Goal: Answer question/provide support: Share knowledge or assist other users

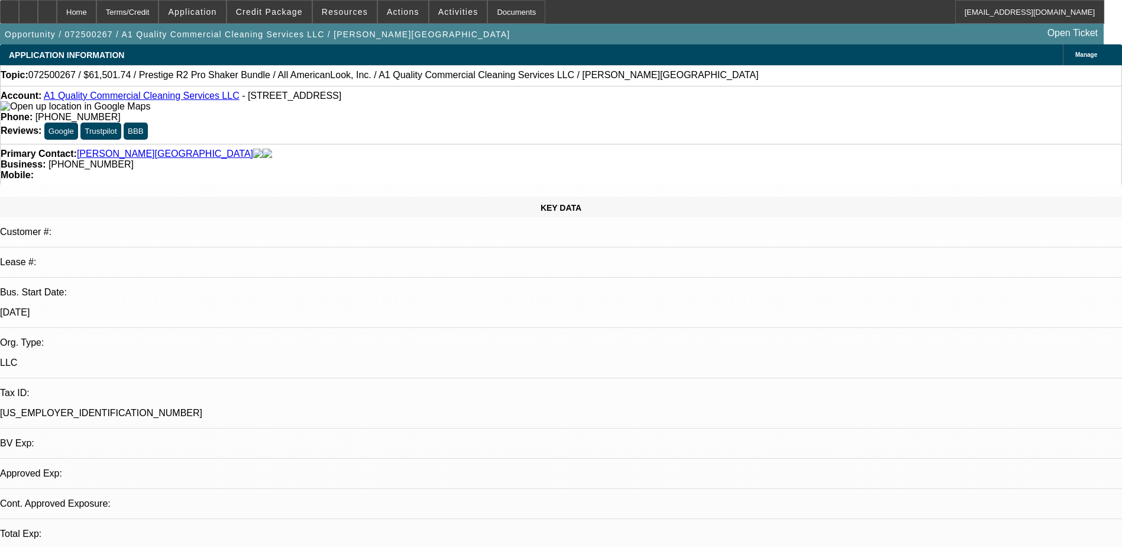
select select "0"
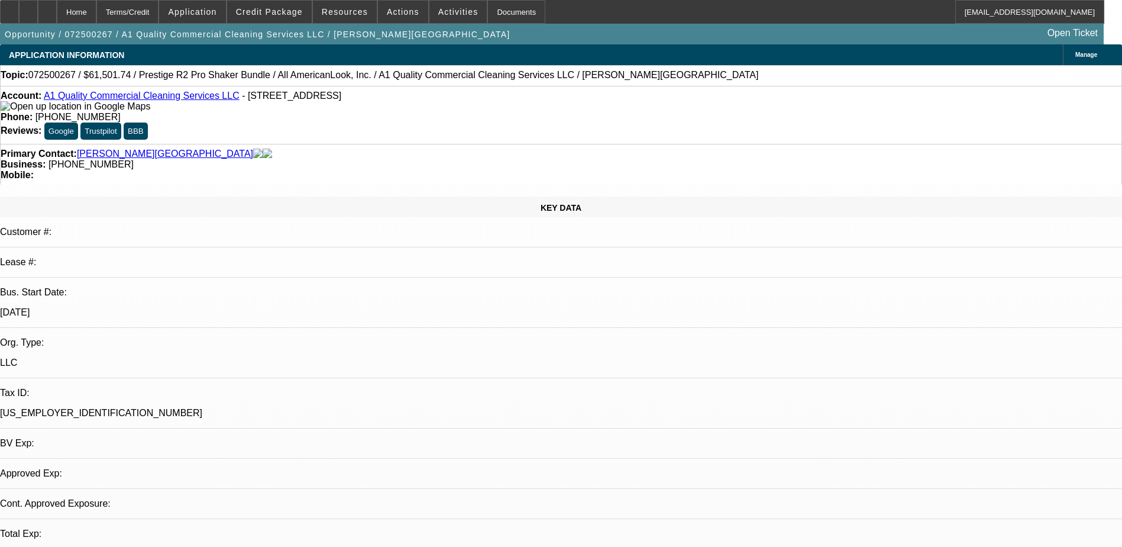
select select "0"
select select "1"
select select "6"
select select "1"
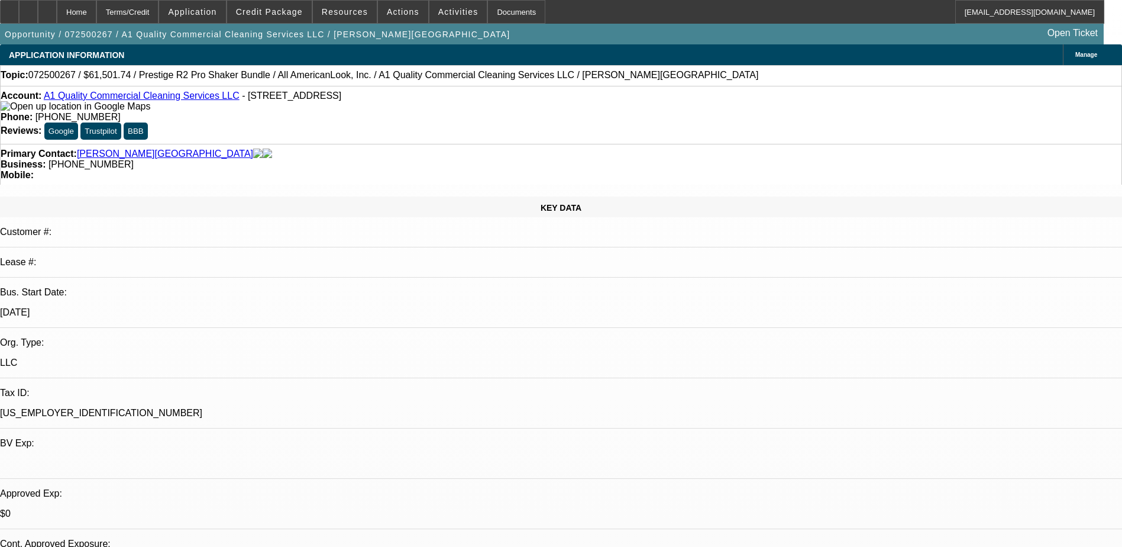
select select "1"
select select "6"
drag, startPoint x: 894, startPoint y: 409, endPoint x: 1078, endPoint y: 417, distance: 184.8
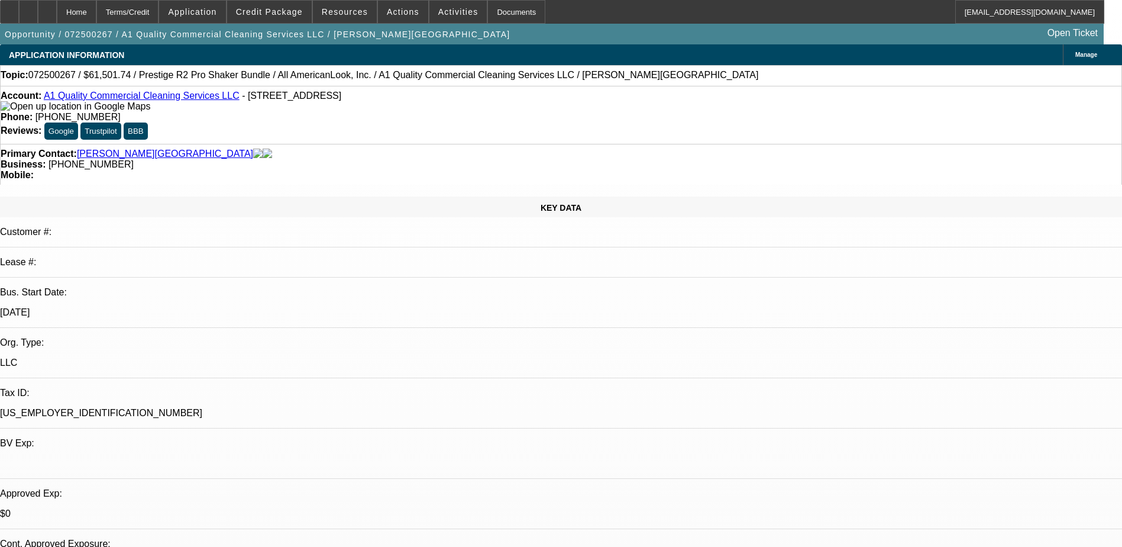
drag, startPoint x: 1078, startPoint y: 417, endPoint x: 1045, endPoint y: 442, distance: 42.2
drag, startPoint x: 1028, startPoint y: 421, endPoint x: 1050, endPoint y: 419, distance: 21.9
drag, startPoint x: 1050, startPoint y: 419, endPoint x: 996, endPoint y: 428, distance: 55.1
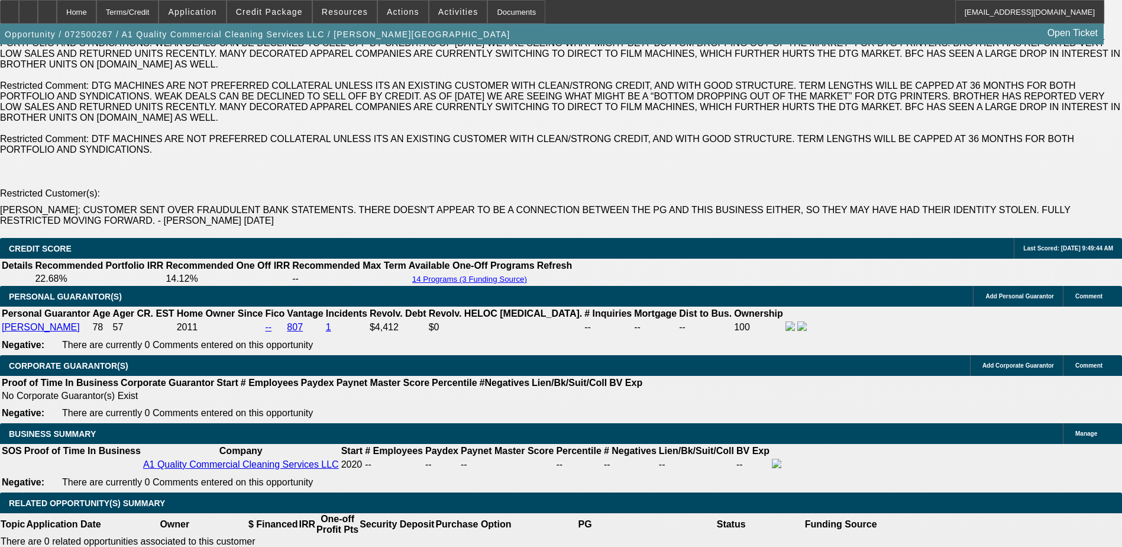
scroll to position [177, 0]
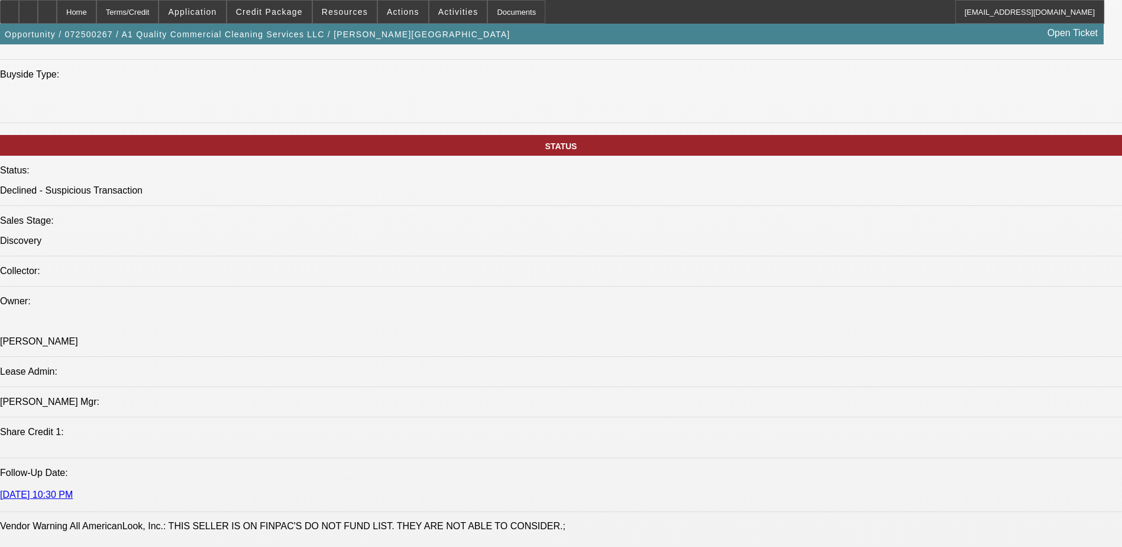
scroll to position [1242, 0]
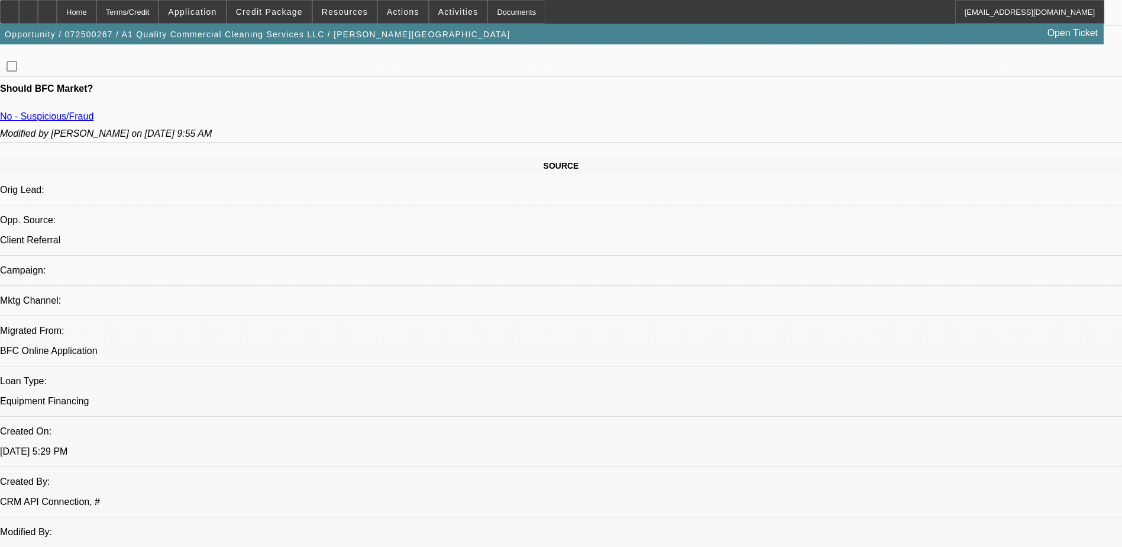
scroll to position [473, 0]
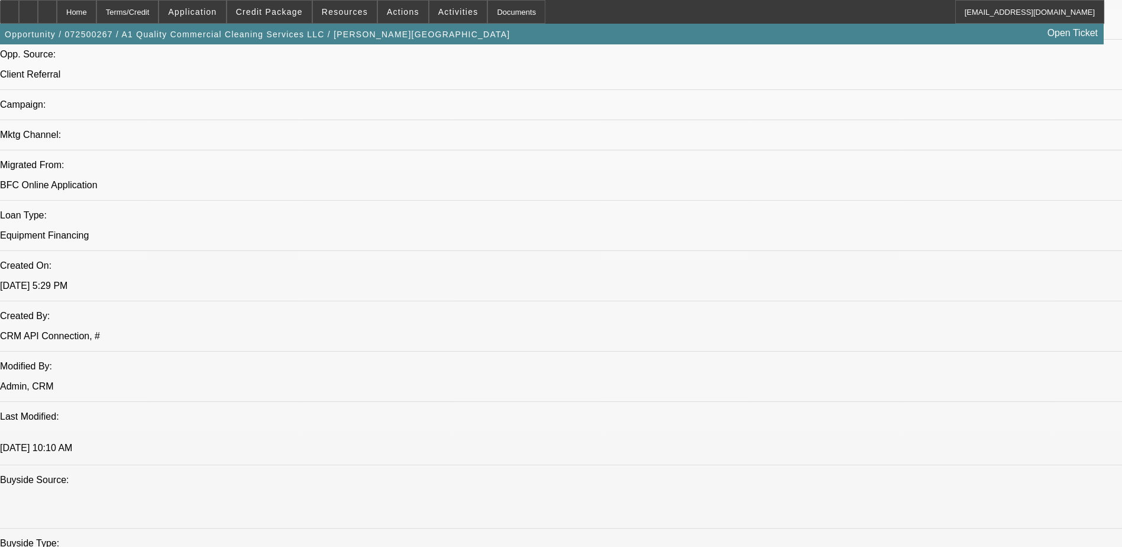
scroll to position [118, 0]
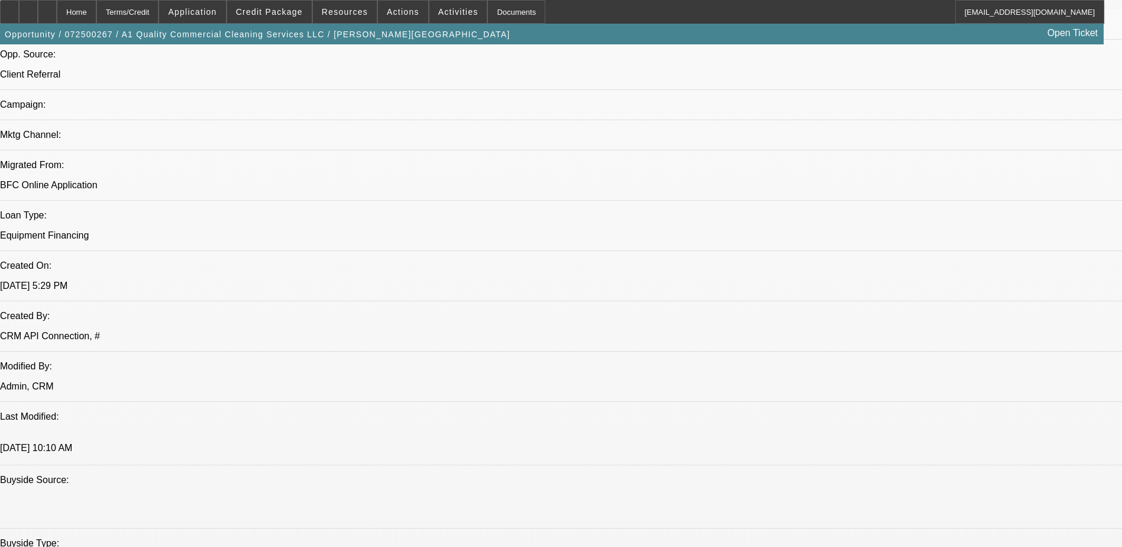
drag, startPoint x: 829, startPoint y: 421, endPoint x: 1002, endPoint y: 422, distance: 172.7
drag, startPoint x: 1002, startPoint y: 422, endPoint x: 1028, endPoint y: 424, distance: 26.1
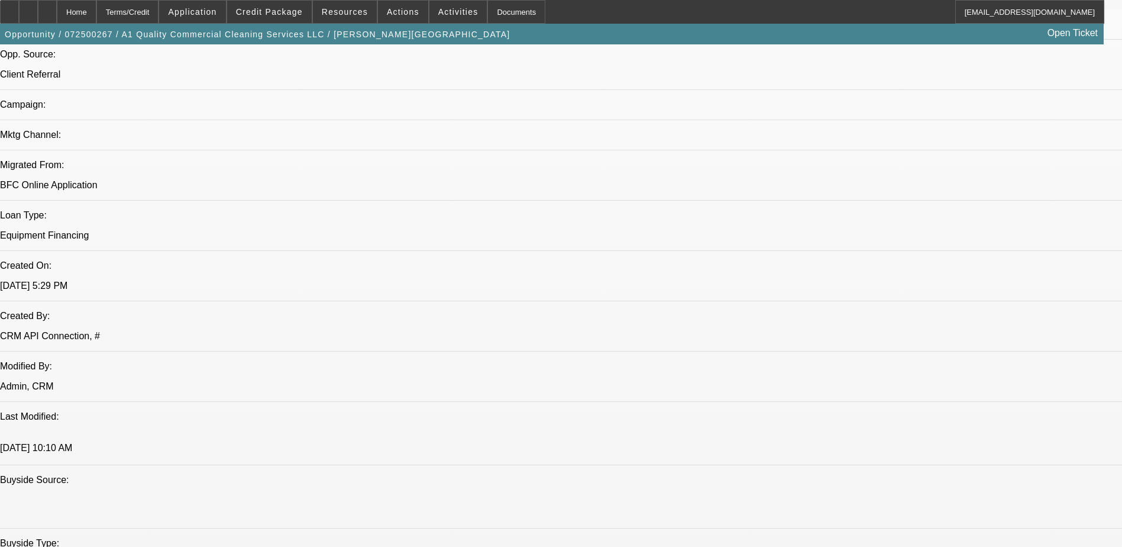
drag, startPoint x: 797, startPoint y: 427, endPoint x: 1088, endPoint y: 442, distance: 291.5
drag, startPoint x: 1088, startPoint y: 442, endPoint x: 974, endPoint y: 442, distance: 114.8
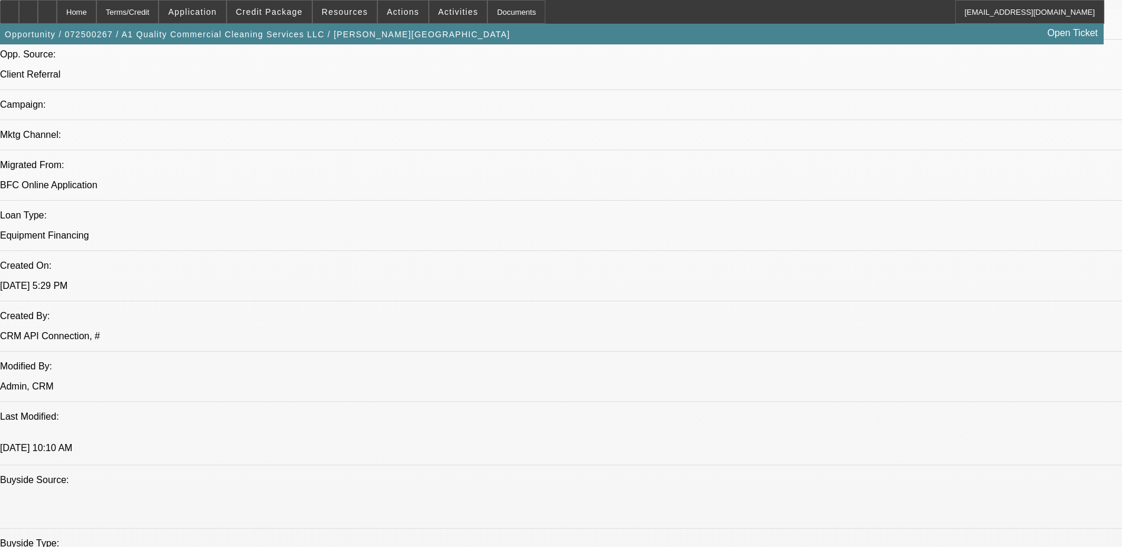
drag, startPoint x: 834, startPoint y: 426, endPoint x: 915, endPoint y: 425, distance: 81.0
drag, startPoint x: 915, startPoint y: 425, endPoint x: 918, endPoint y: 446, distance: 20.8
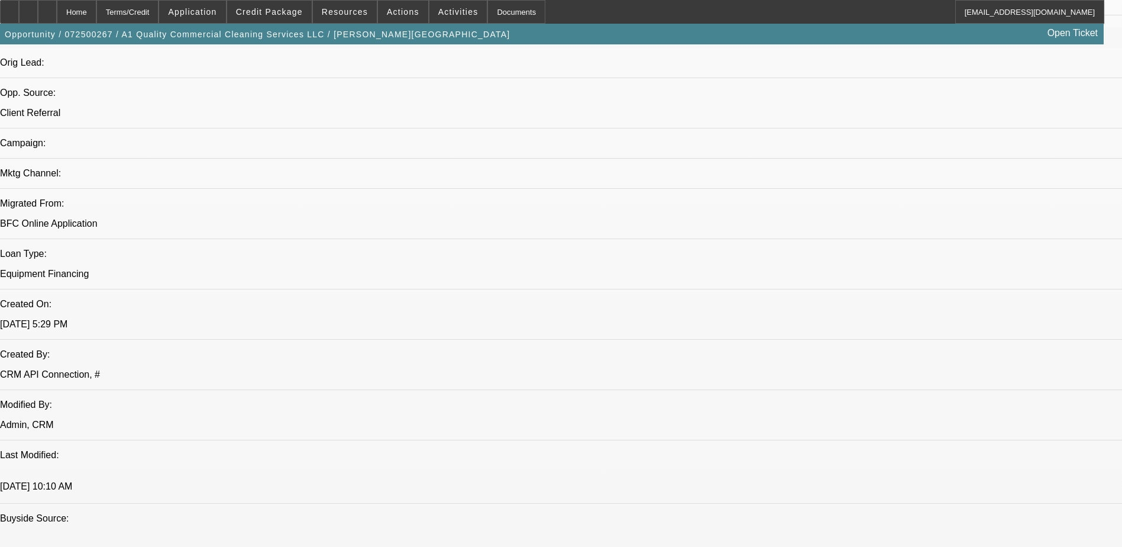
scroll to position [710, 0]
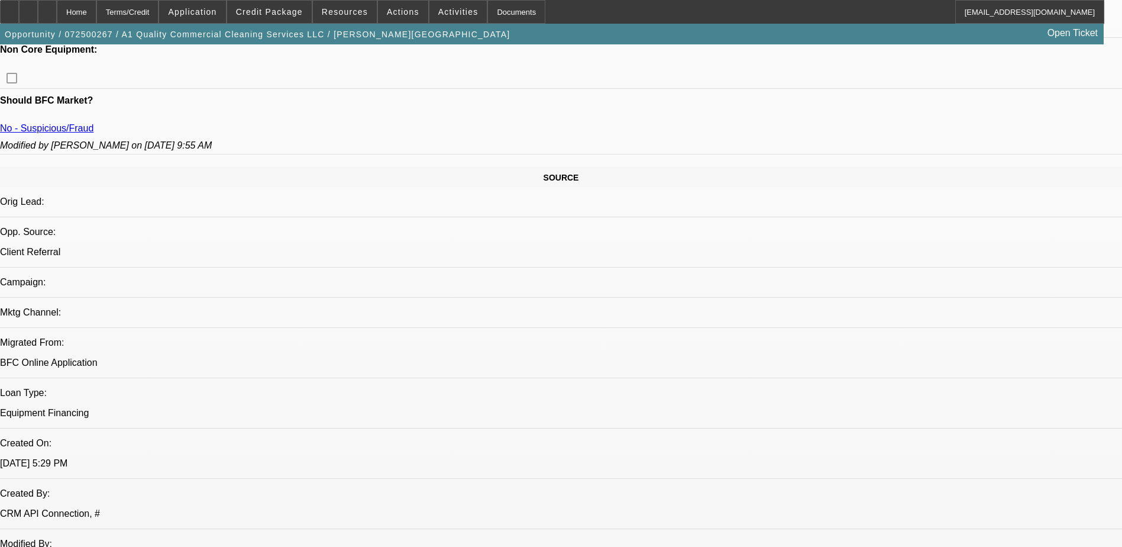
scroll to position [0, 0]
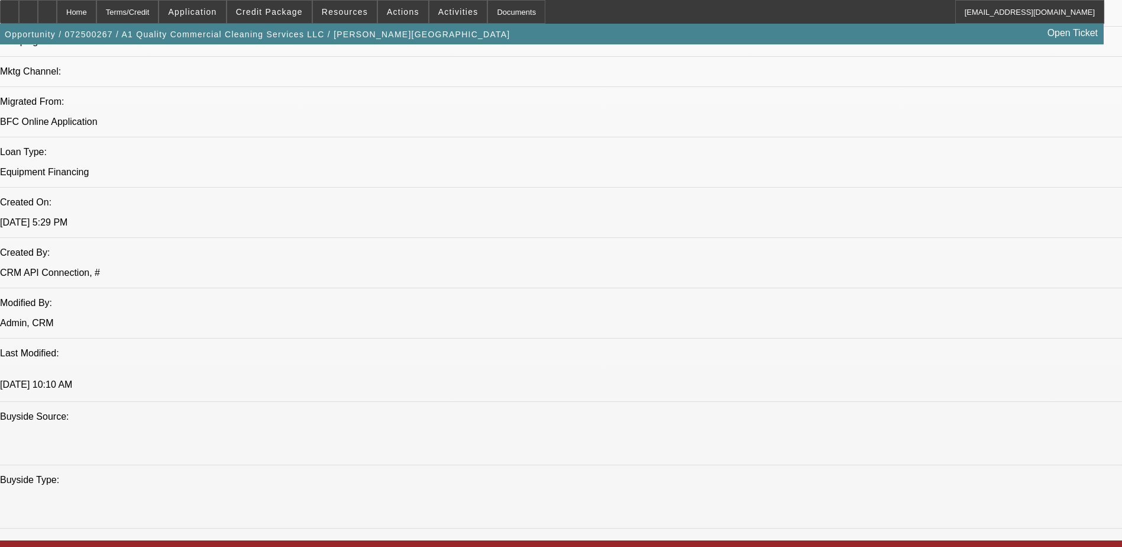
scroll to position [947, 0]
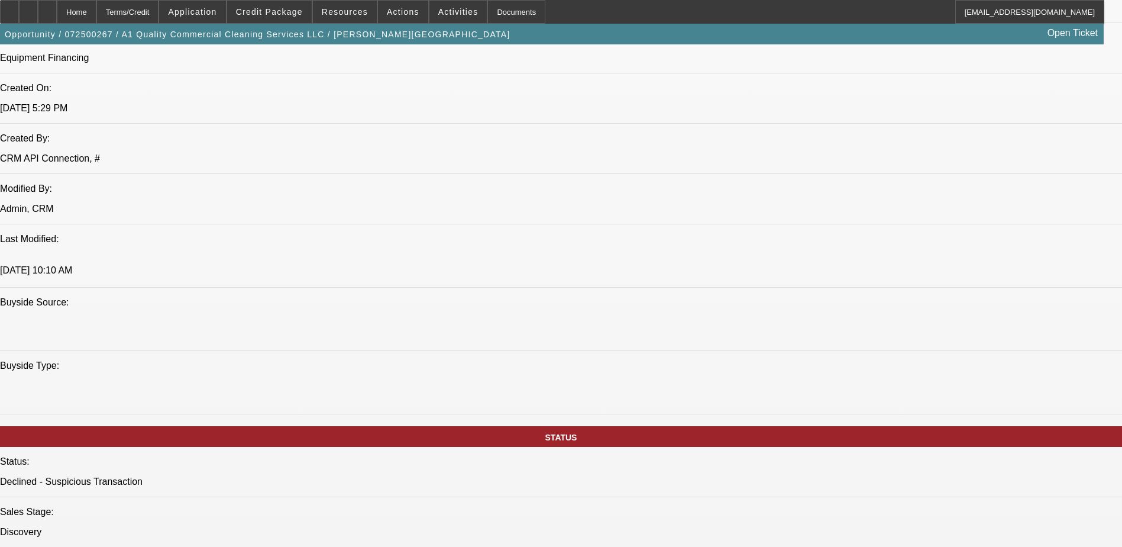
drag, startPoint x: 900, startPoint y: 400, endPoint x: 1108, endPoint y: 420, distance: 208.6
drag, startPoint x: 1108, startPoint y: 420, endPoint x: 1062, endPoint y: 434, distance: 47.7
drag, startPoint x: 835, startPoint y: 426, endPoint x: 983, endPoint y: 437, distance: 148.9
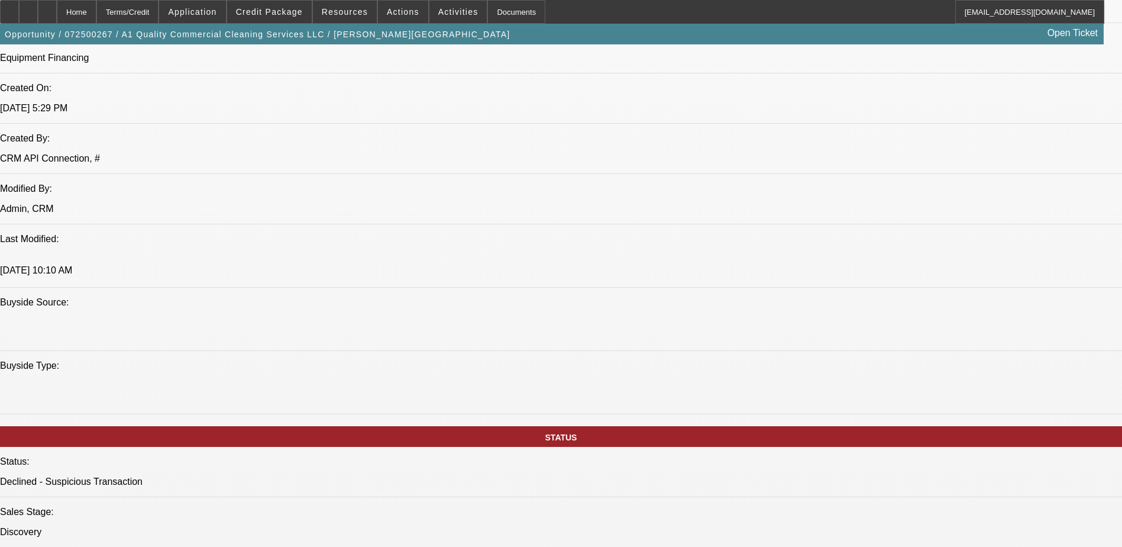
drag, startPoint x: 831, startPoint y: 425, endPoint x: 910, endPoint y: 435, distance: 79.8
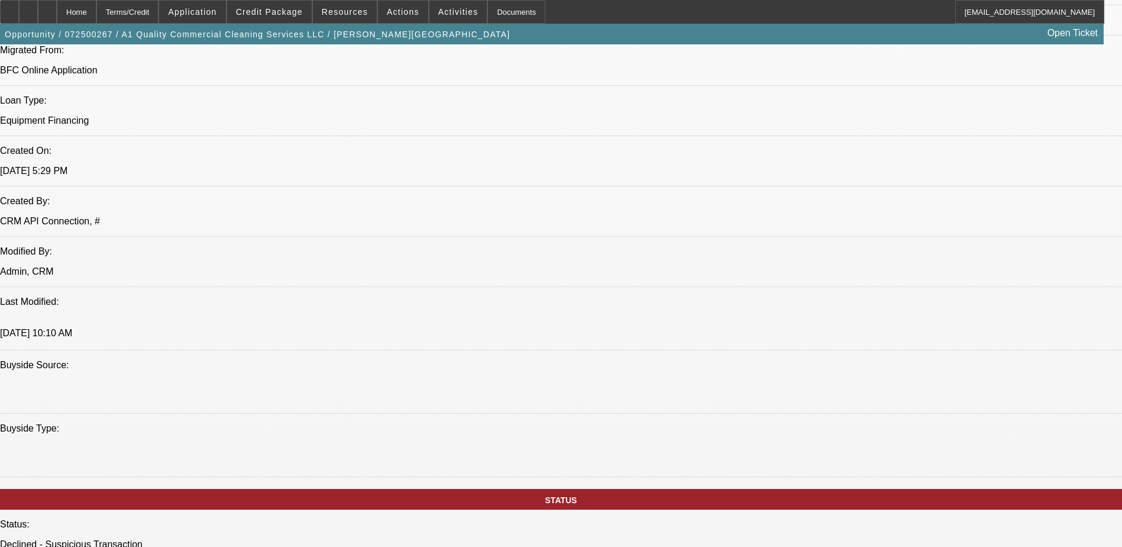
scroll to position [710, 0]
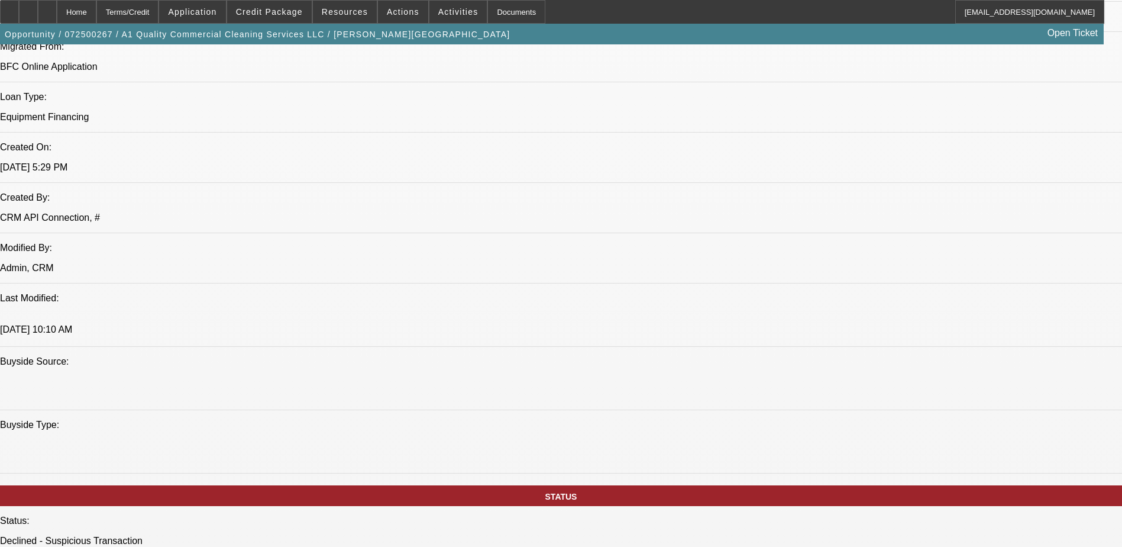
scroll to position [445, 0]
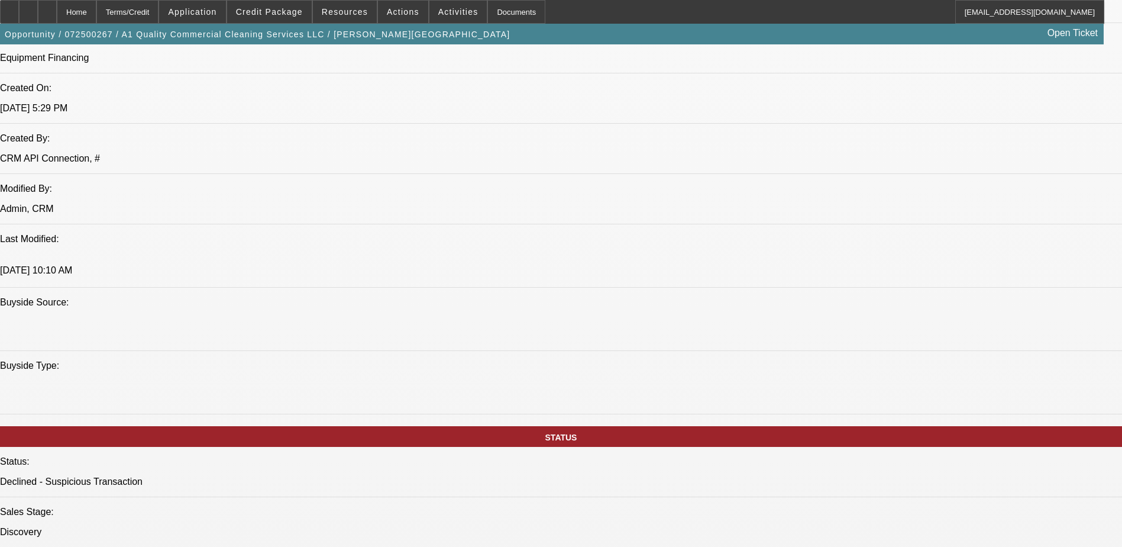
scroll to position [887, 0]
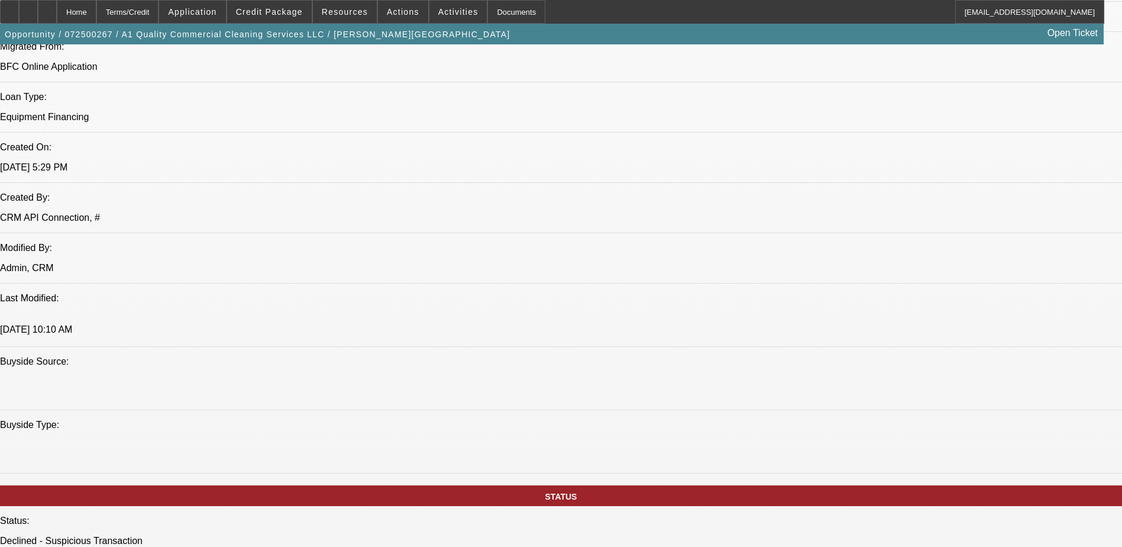
drag, startPoint x: 920, startPoint y: 418, endPoint x: 1087, endPoint y: 427, distance: 166.5
drag, startPoint x: 1087, startPoint y: 427, endPoint x: 1037, endPoint y: 445, distance: 52.8
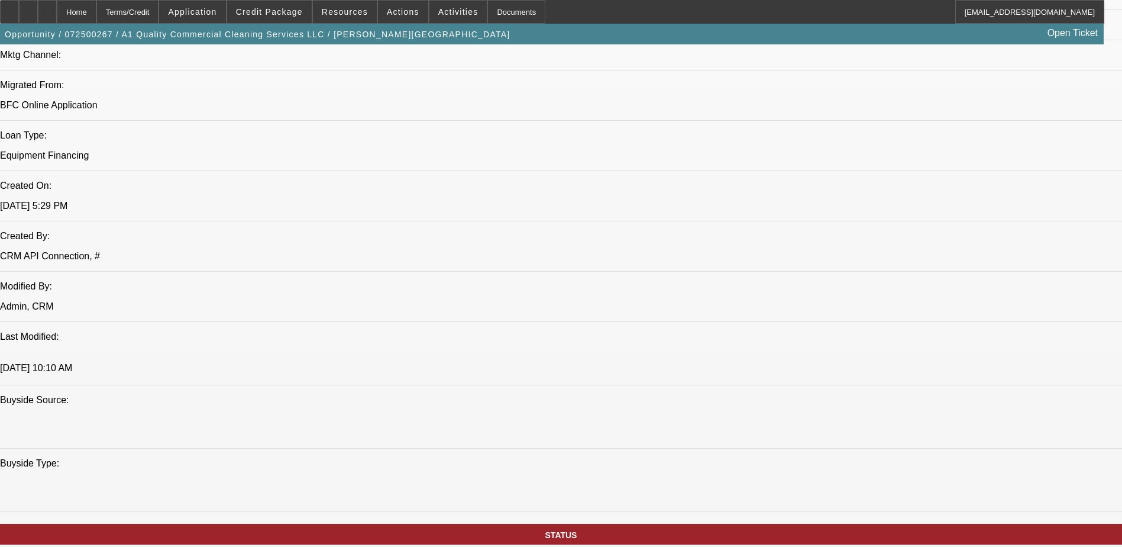
scroll to position [828, 0]
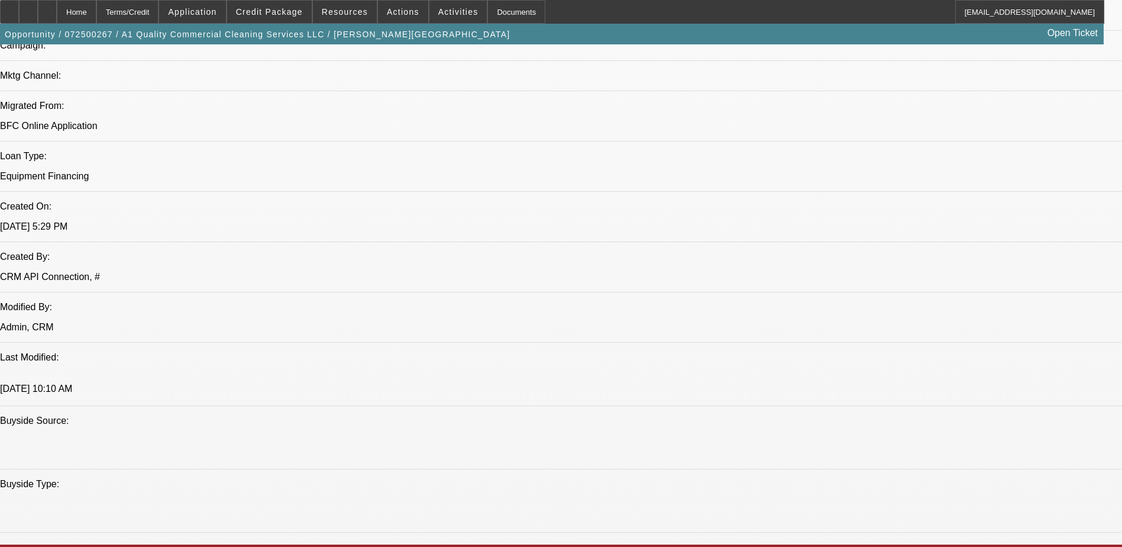
drag, startPoint x: 881, startPoint y: 430, endPoint x: 953, endPoint y: 428, distance: 72.2
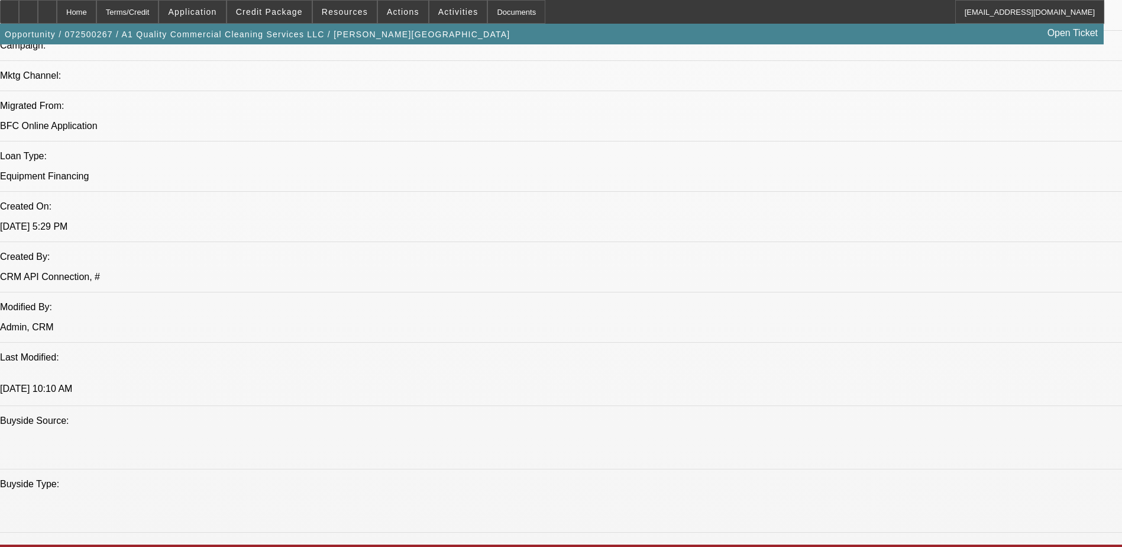
drag, startPoint x: 805, startPoint y: 445, endPoint x: 1080, endPoint y: 450, distance: 275.7
drag, startPoint x: 1080, startPoint y: 450, endPoint x: 981, endPoint y: 447, distance: 99.4
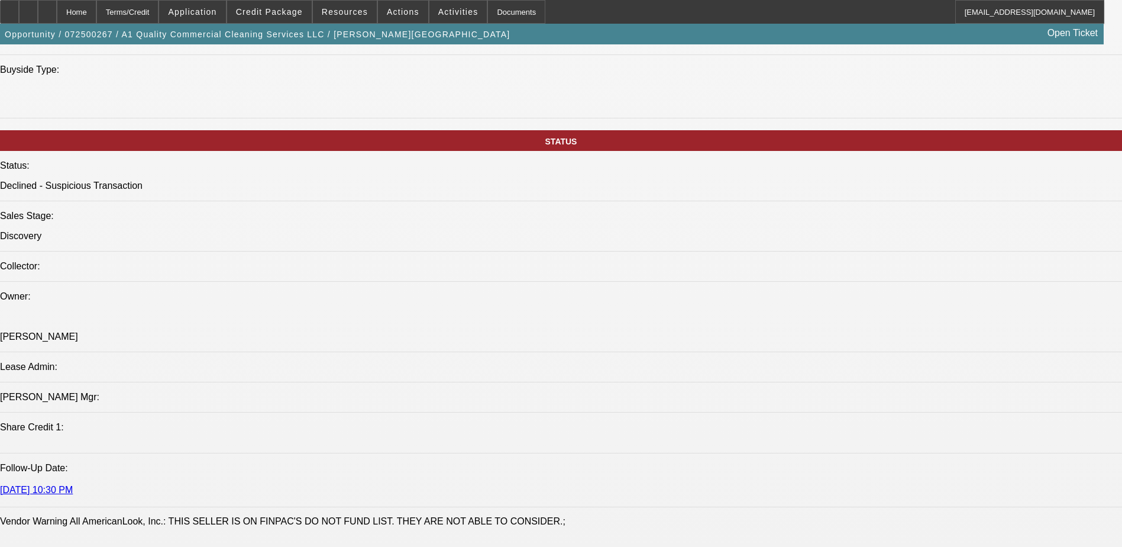
scroll to position [0, 0]
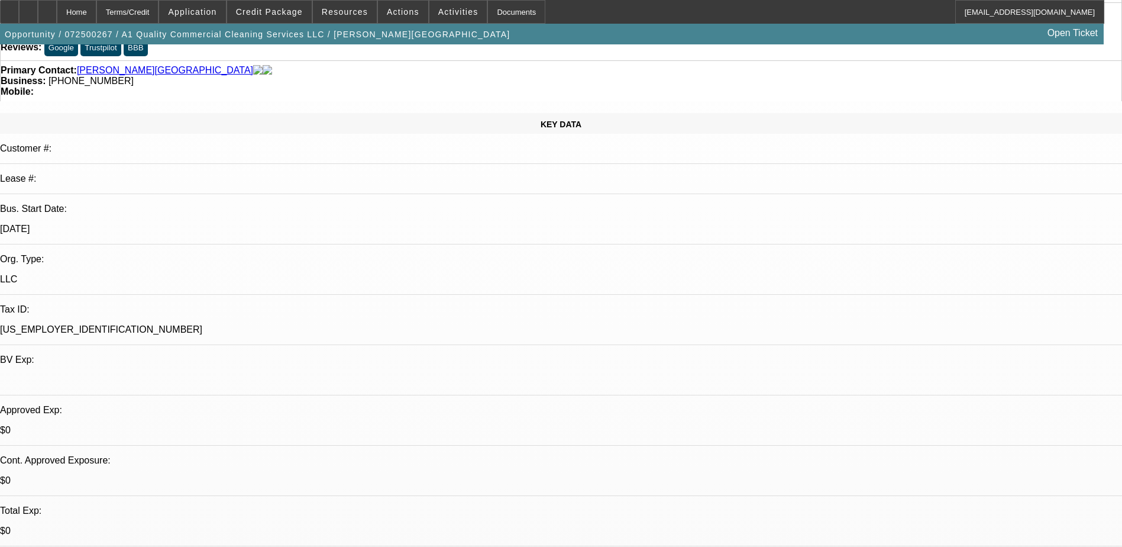
scroll to position [0, 0]
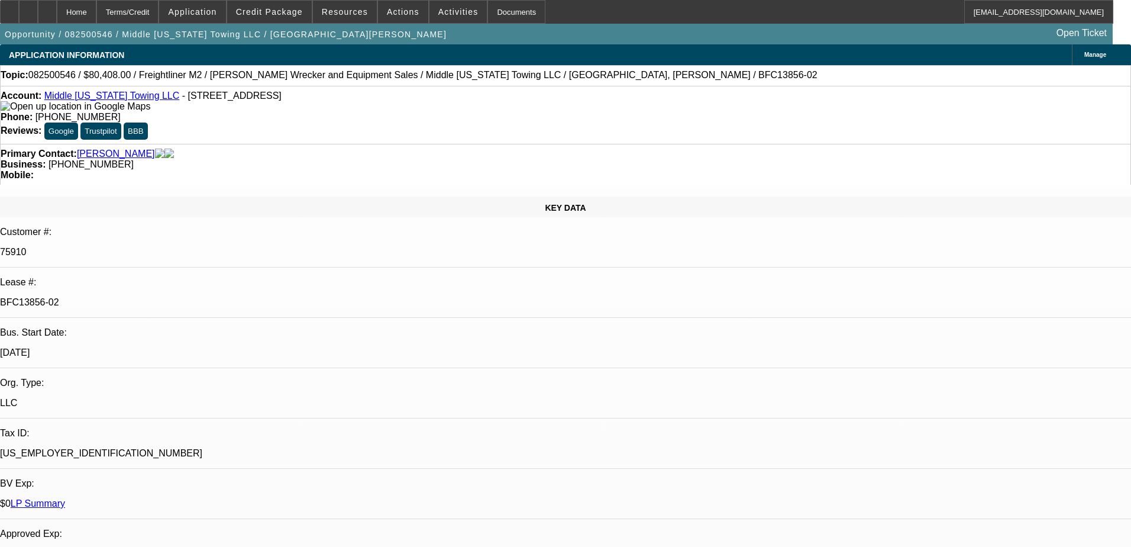
select select "0"
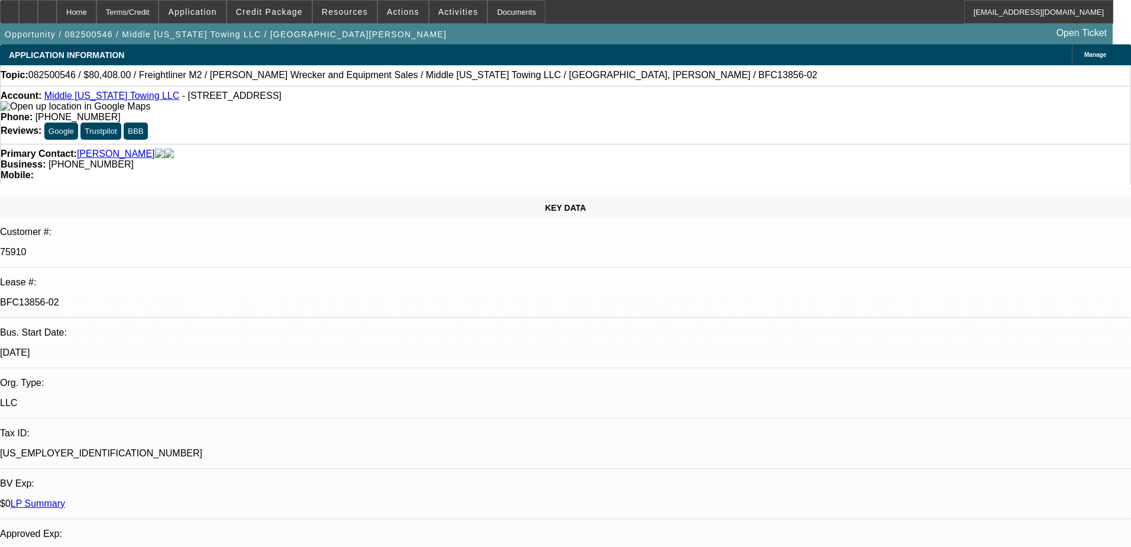
select select "0"
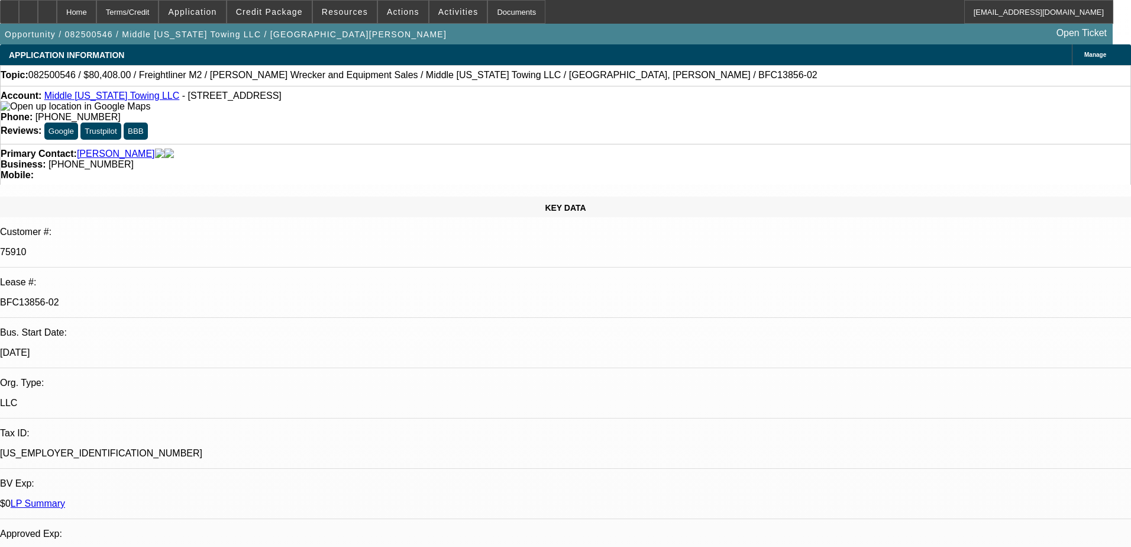
select select "0"
select select "1"
select select "2"
select select "6"
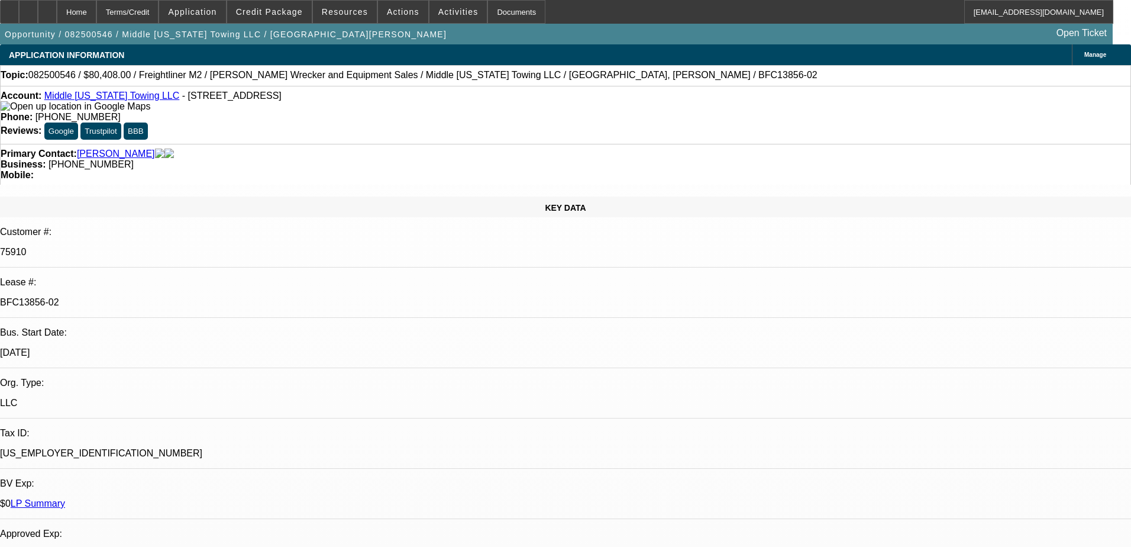
select select "1"
select select "6"
select select "1"
select select "2"
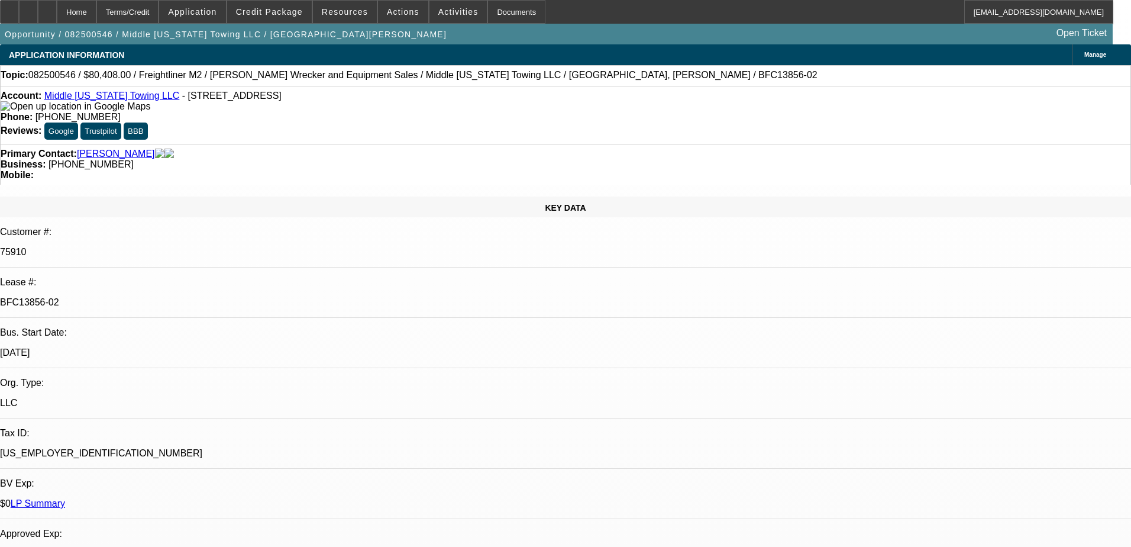
select select "6"
select select "1"
select select "2"
select select "6"
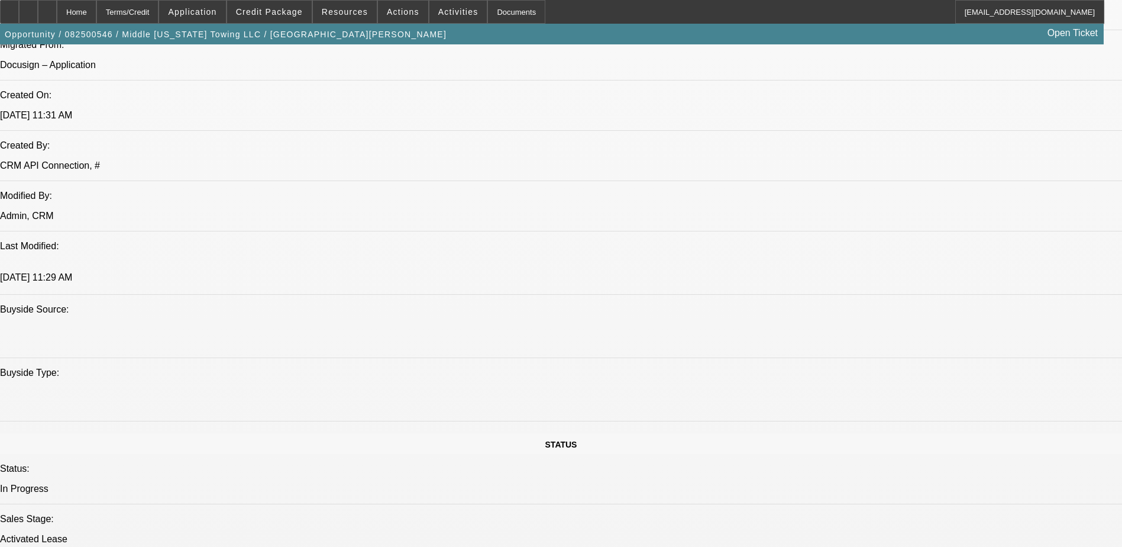
scroll to position [947, 0]
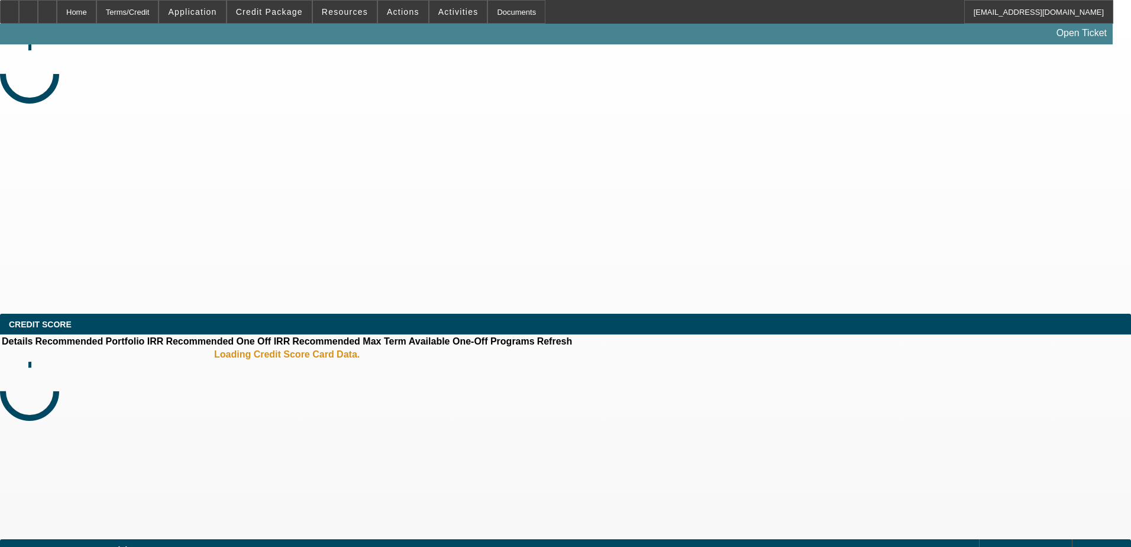
select select "0"
select select "2"
select select "0.1"
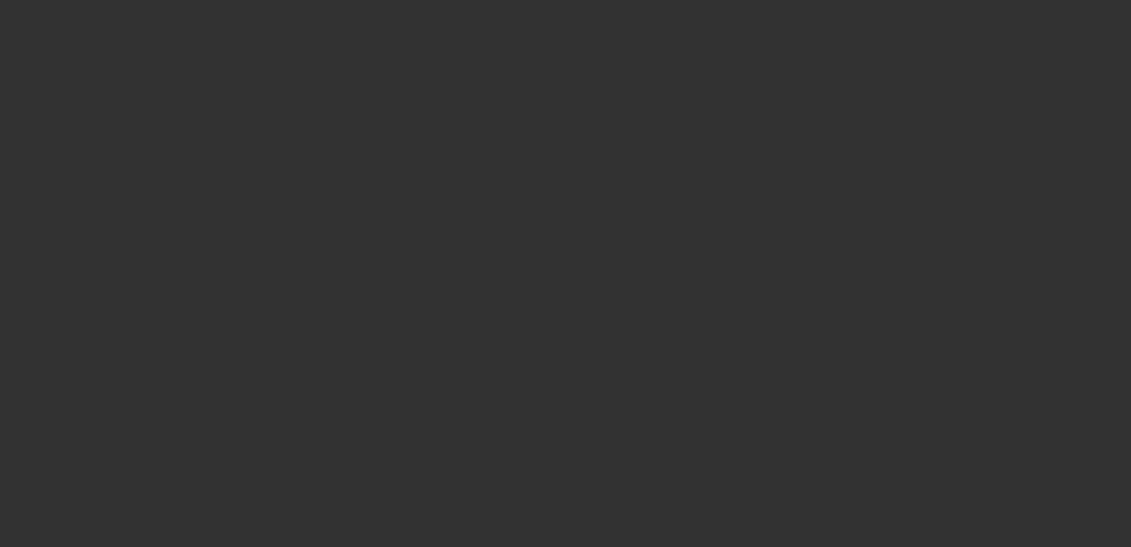
select select "1"
select select "2"
select select "4"
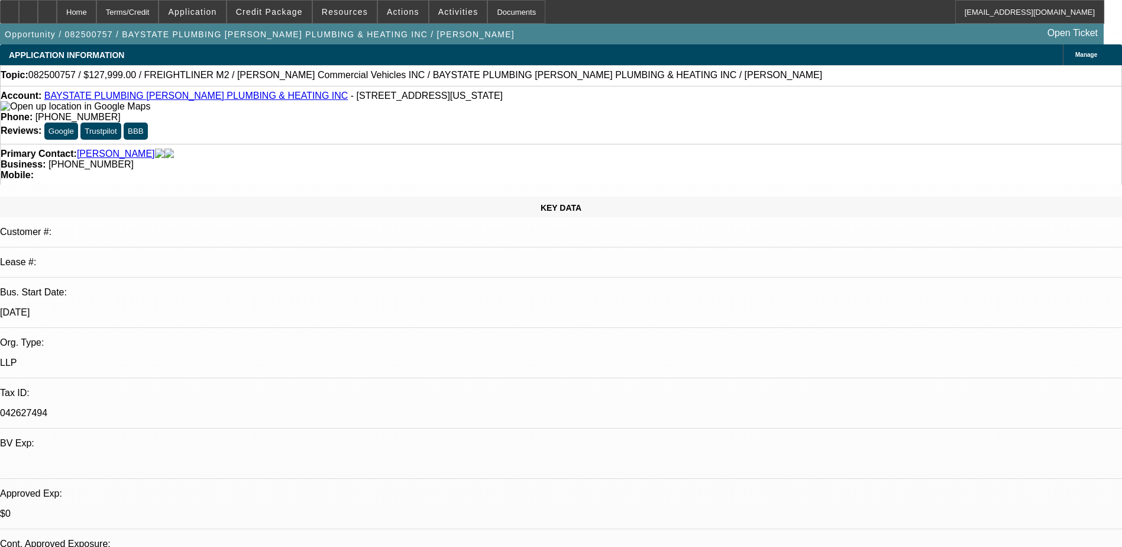
scroll to position [118, 0]
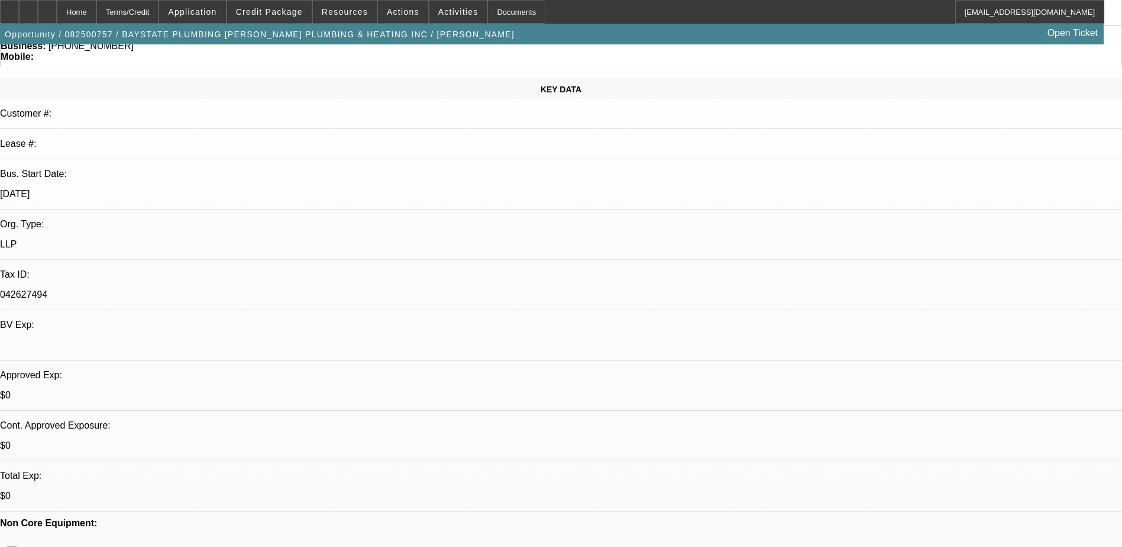
scroll to position [177, 0]
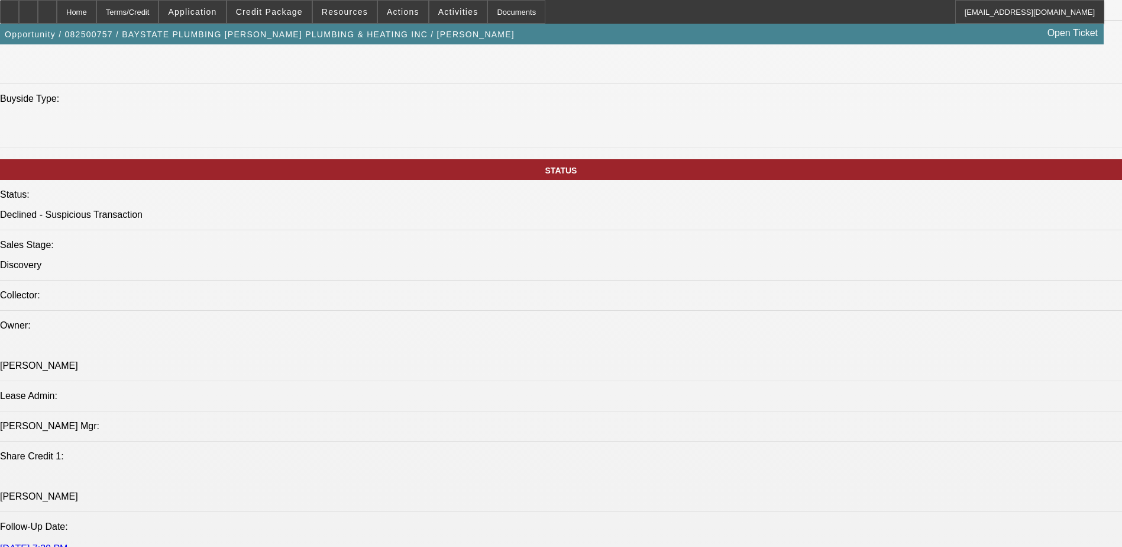
scroll to position [1065, 0]
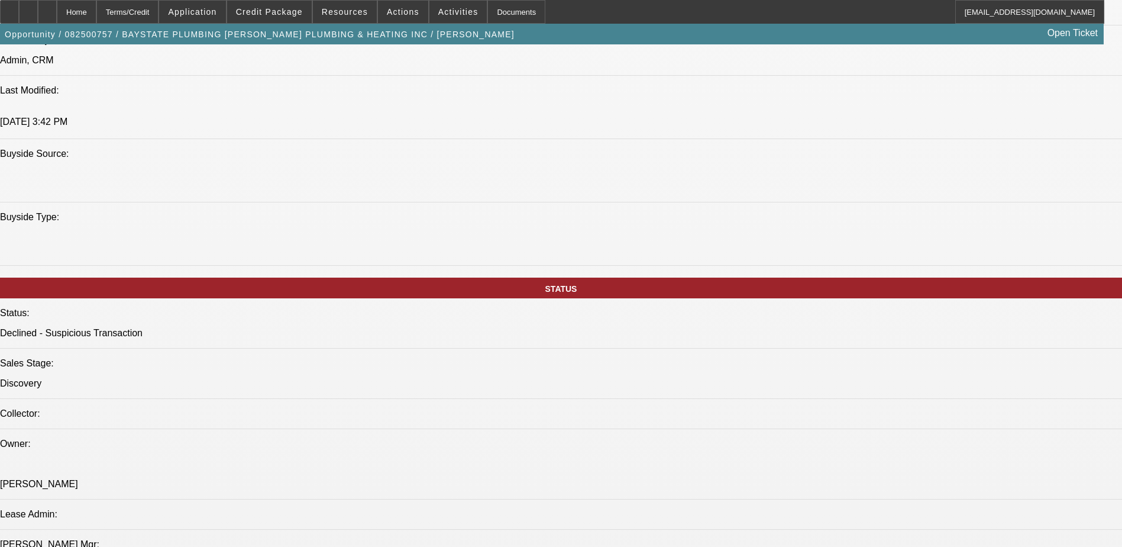
drag, startPoint x: 839, startPoint y: 469, endPoint x: 1057, endPoint y: 489, distance: 218.7
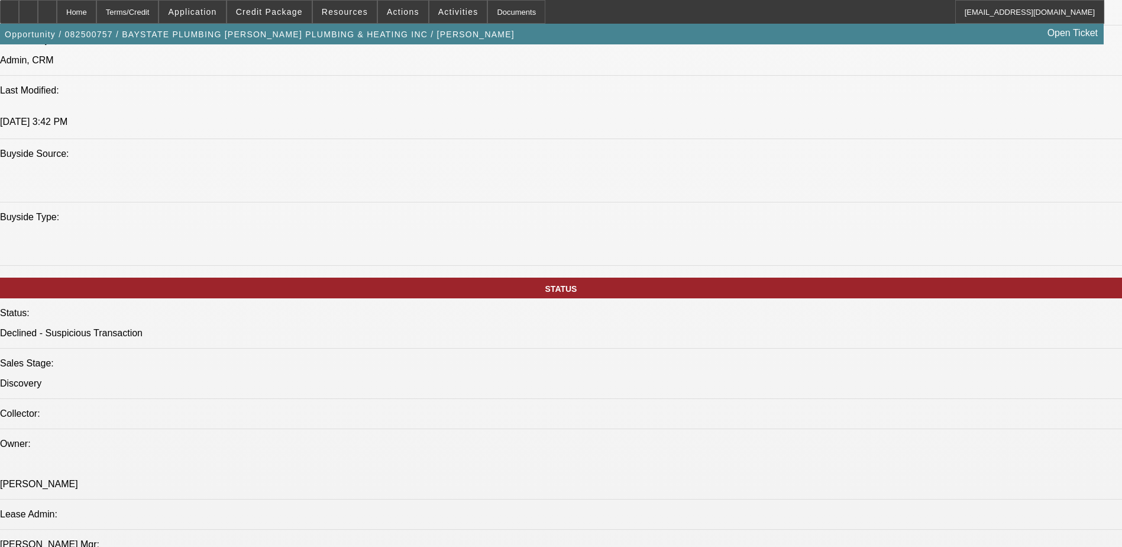
drag, startPoint x: 1057, startPoint y: 489, endPoint x: 1025, endPoint y: 490, distance: 32.0
drag, startPoint x: 902, startPoint y: 476, endPoint x: 1068, endPoint y: 479, distance: 166.2
drag, startPoint x: 1068, startPoint y: 479, endPoint x: 936, endPoint y: 481, distance: 131.3
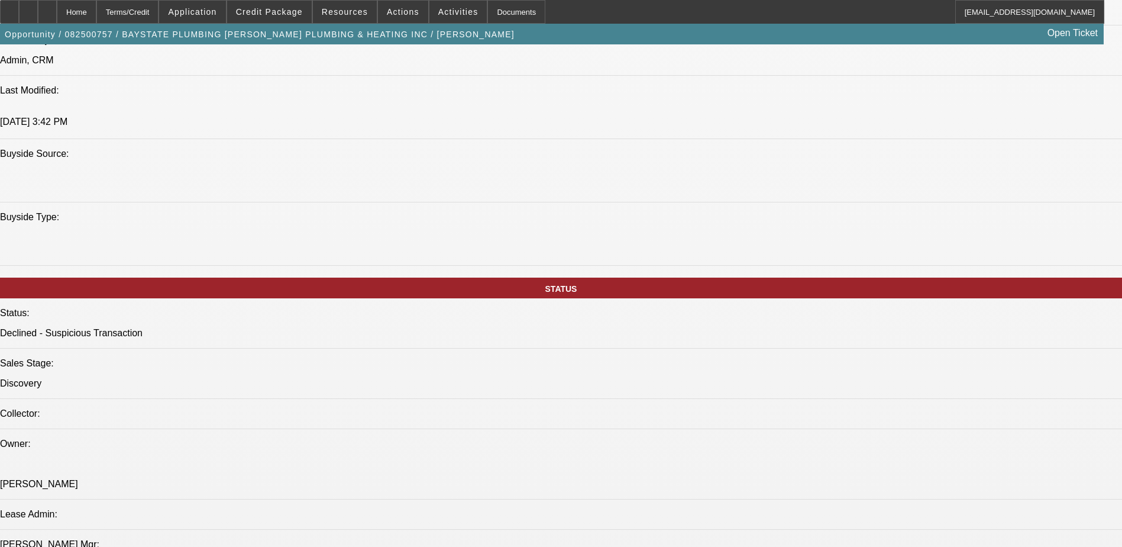
drag, startPoint x: 957, startPoint y: 163, endPoint x: 955, endPoint y: 144, distance: 19.6
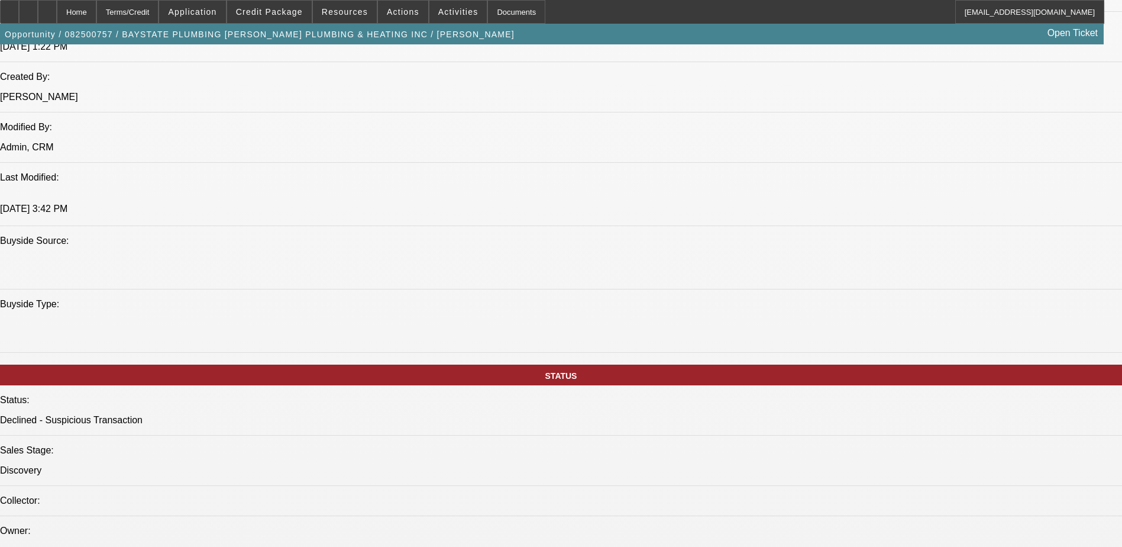
scroll to position [947, 0]
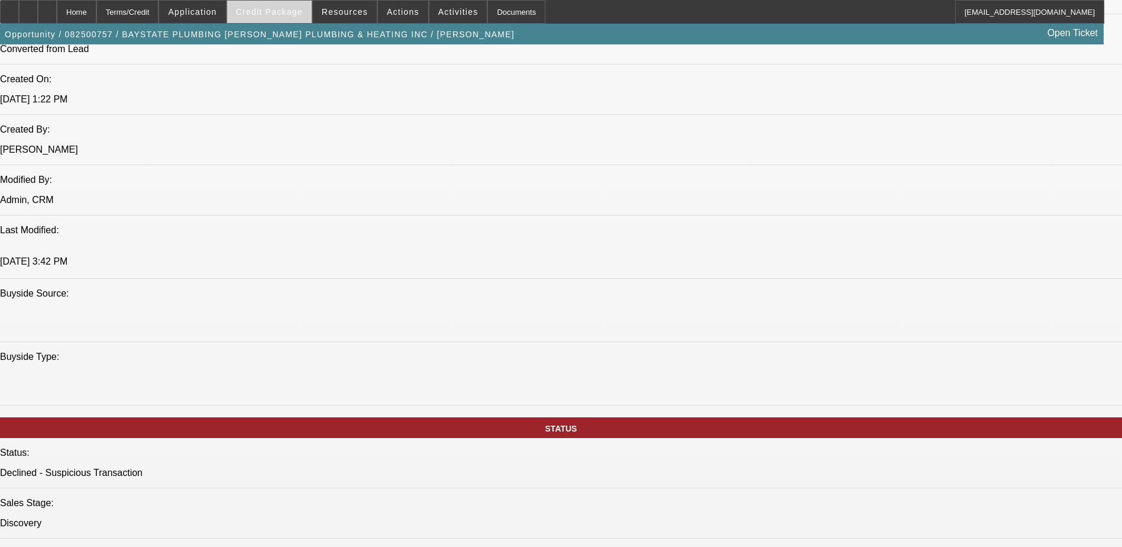
scroll to position [592, 0]
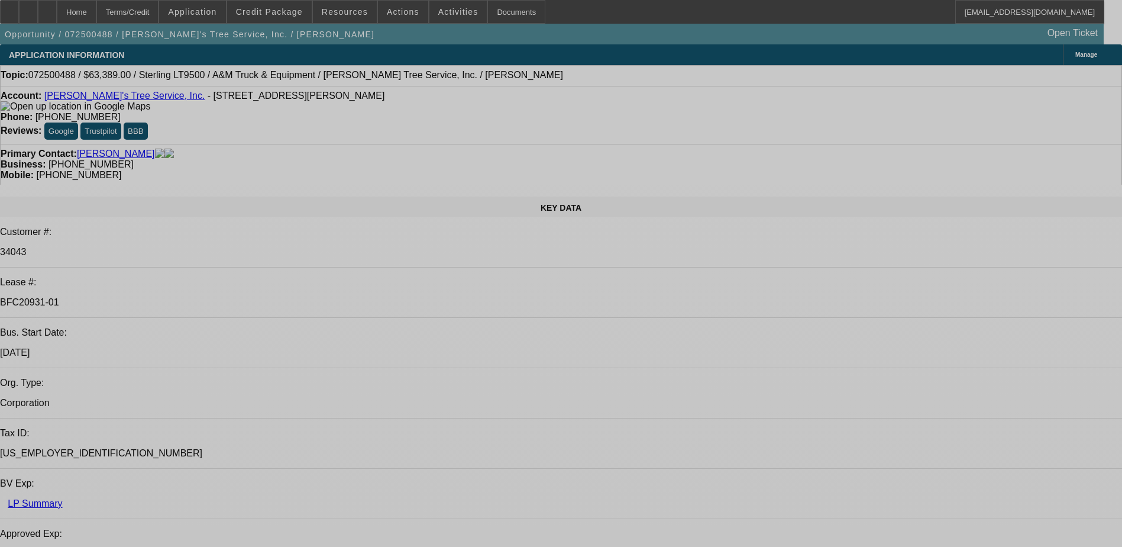
select select "0"
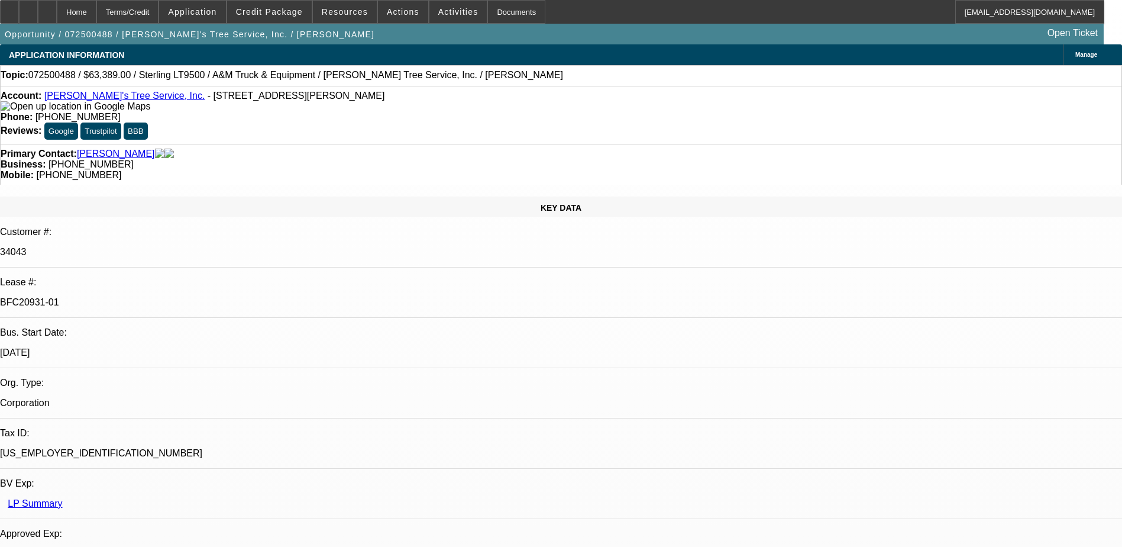
select select "2"
select select "0.1"
select select "0"
select select "2"
select select "0.1"
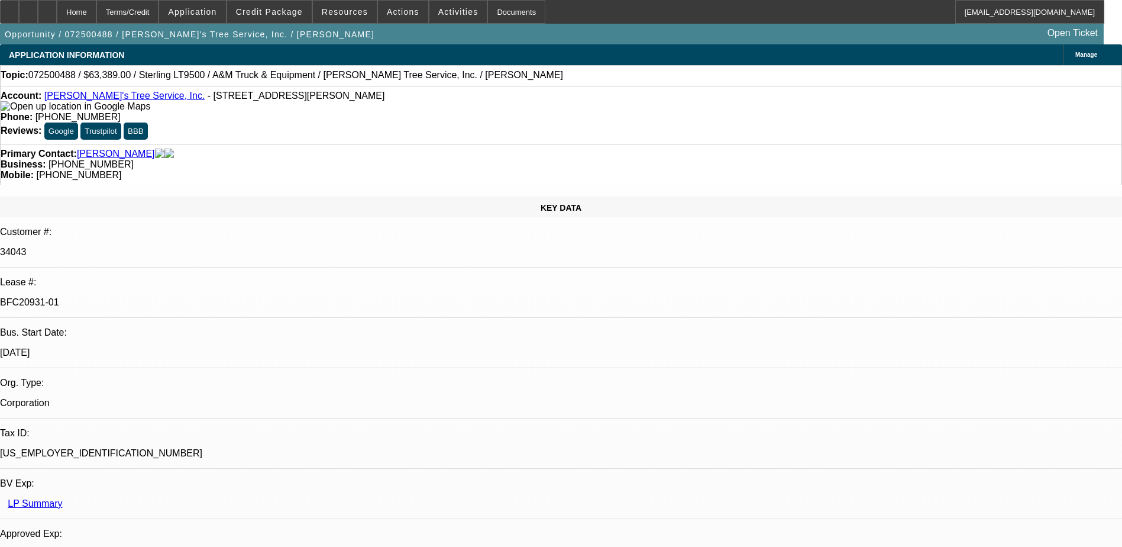
select select "0"
select select "2"
select select "0.1"
select select "0"
select select "2"
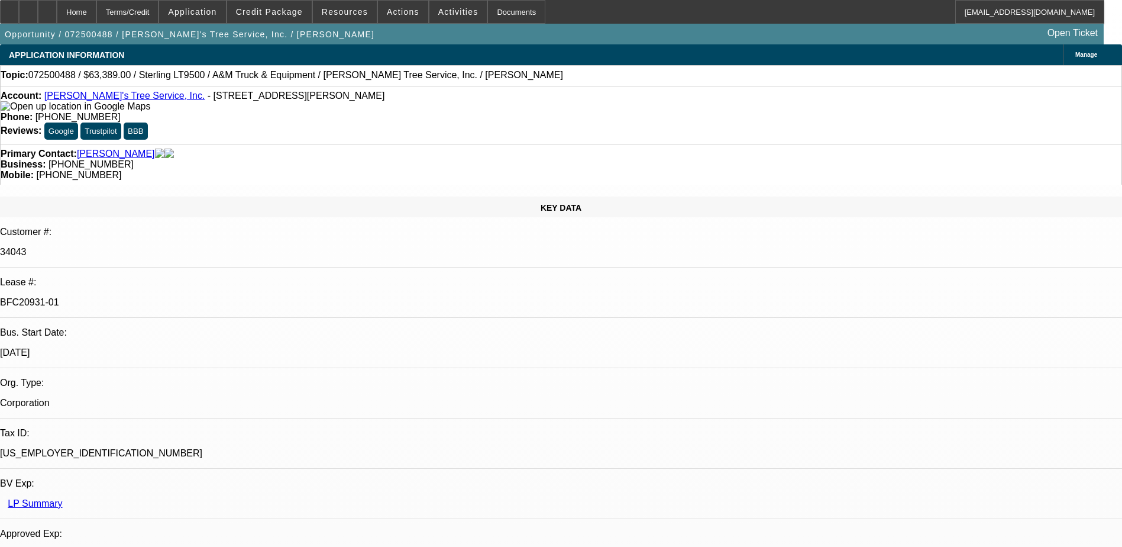
select select "0.1"
select select "1"
select select "2"
select select "4"
select select "1"
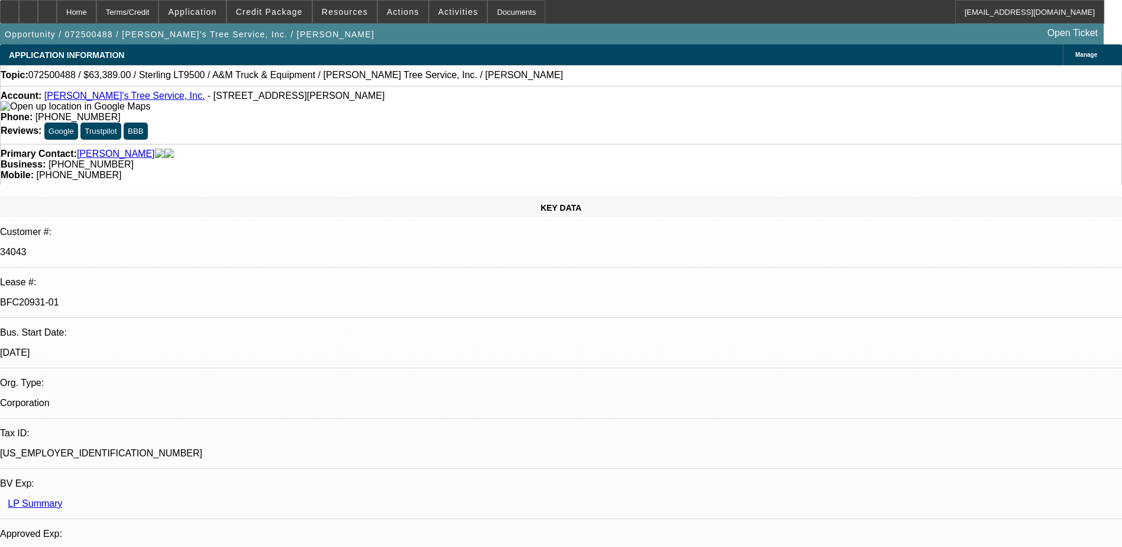
select select "2"
select select "4"
select select "1"
select select "2"
select select "4"
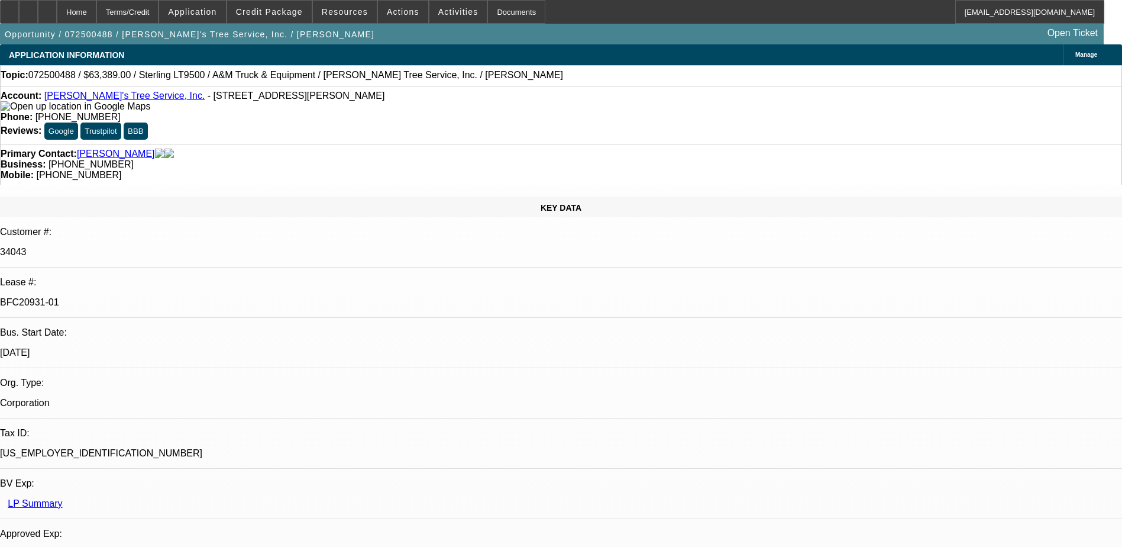
select select "1"
select select "2"
select select "4"
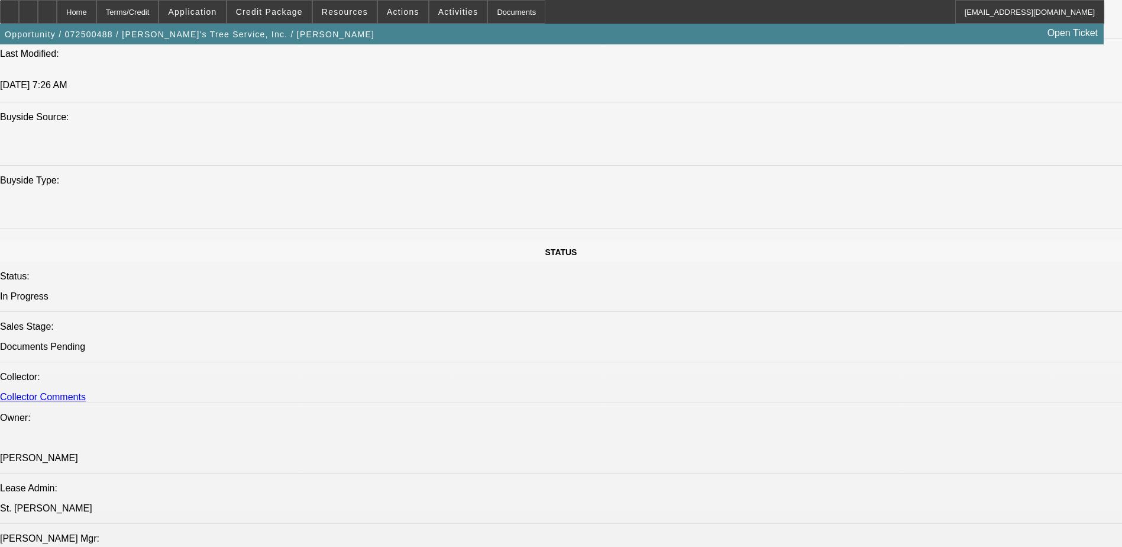
scroll to position [947, 0]
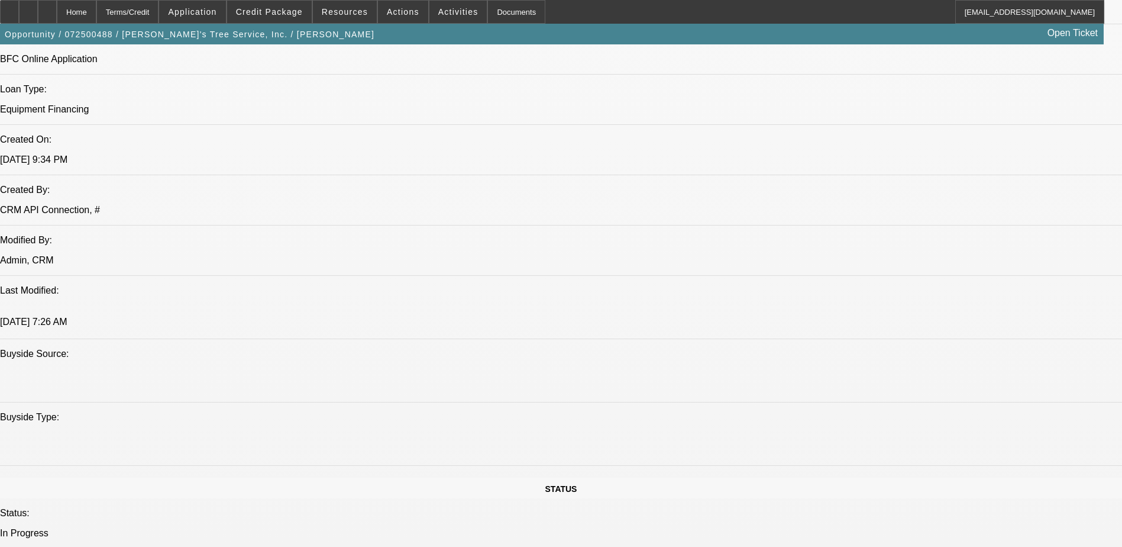
scroll to position [1834, 0]
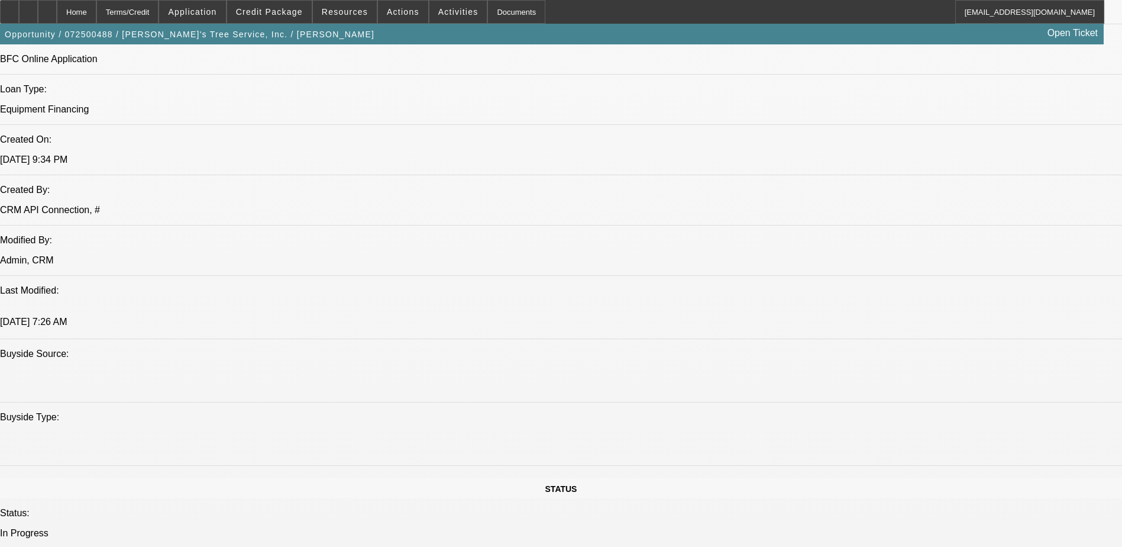
scroll to position [1834, 0]
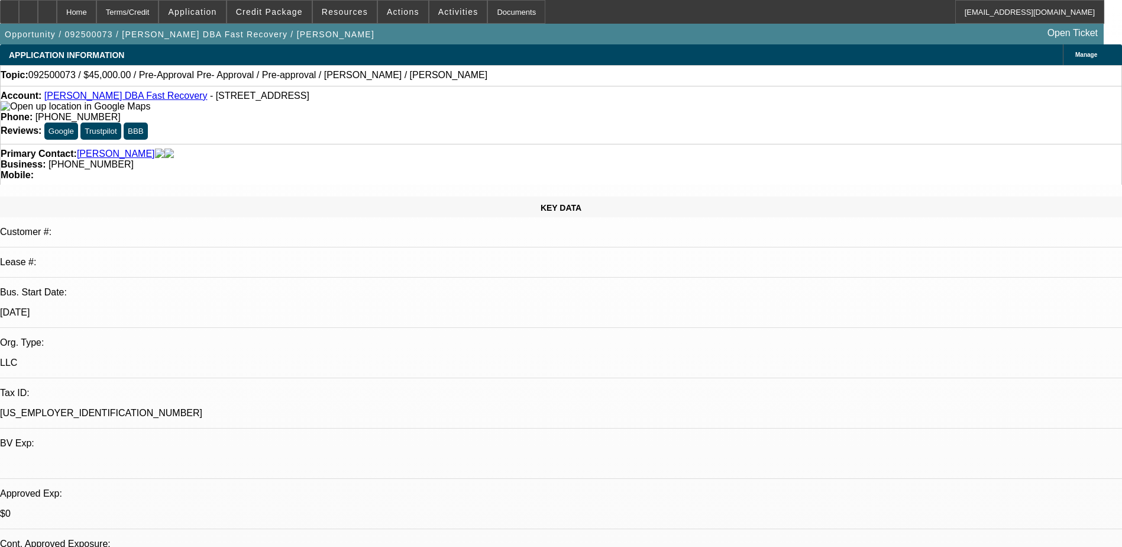
select select "0"
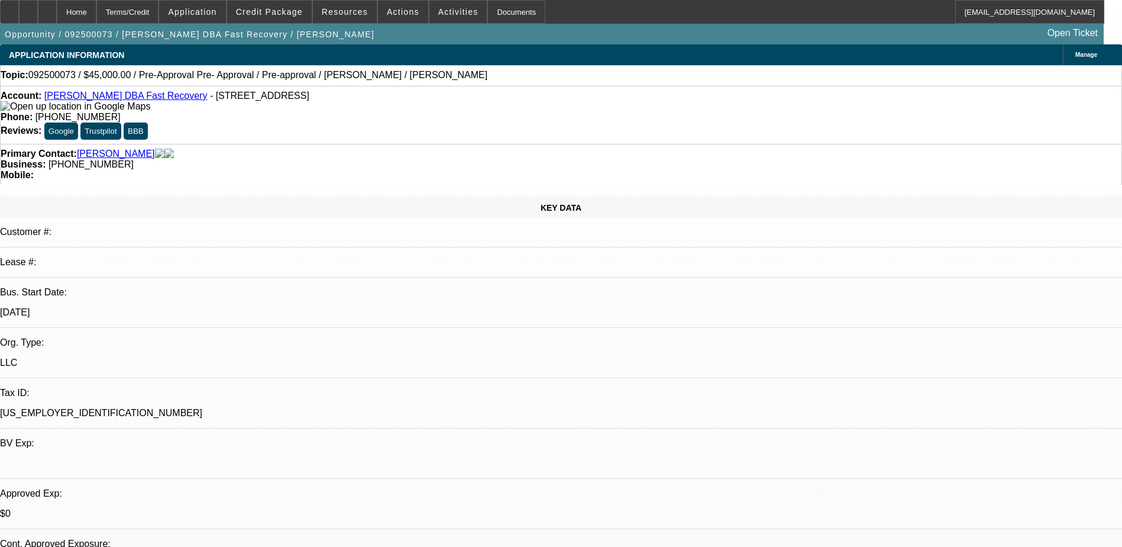
select select "0.1"
select select "0"
select select "0.1"
select select "1"
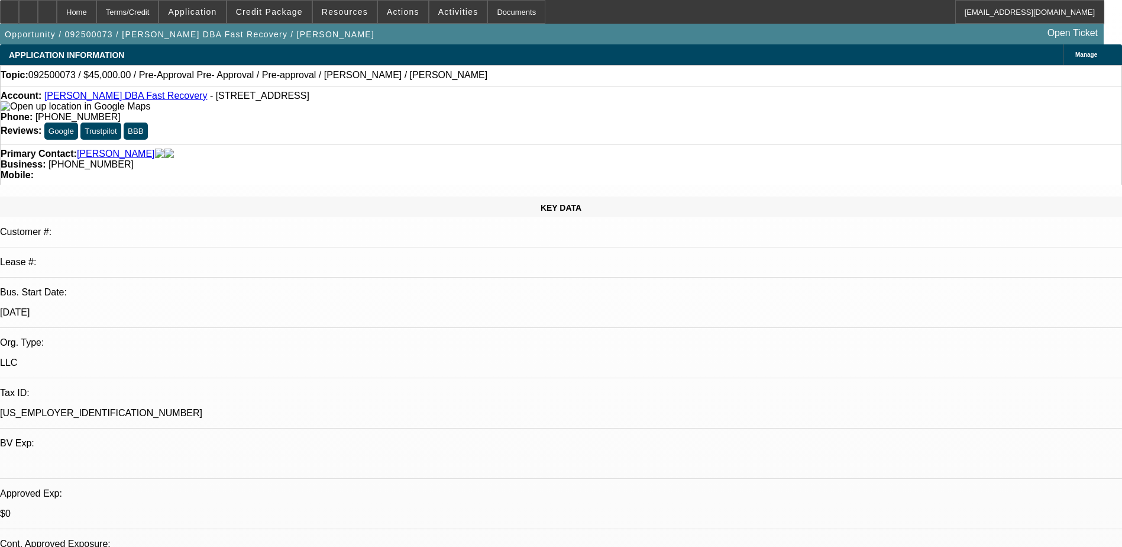
select select "1"
select select "6"
select select "1"
select select "4"
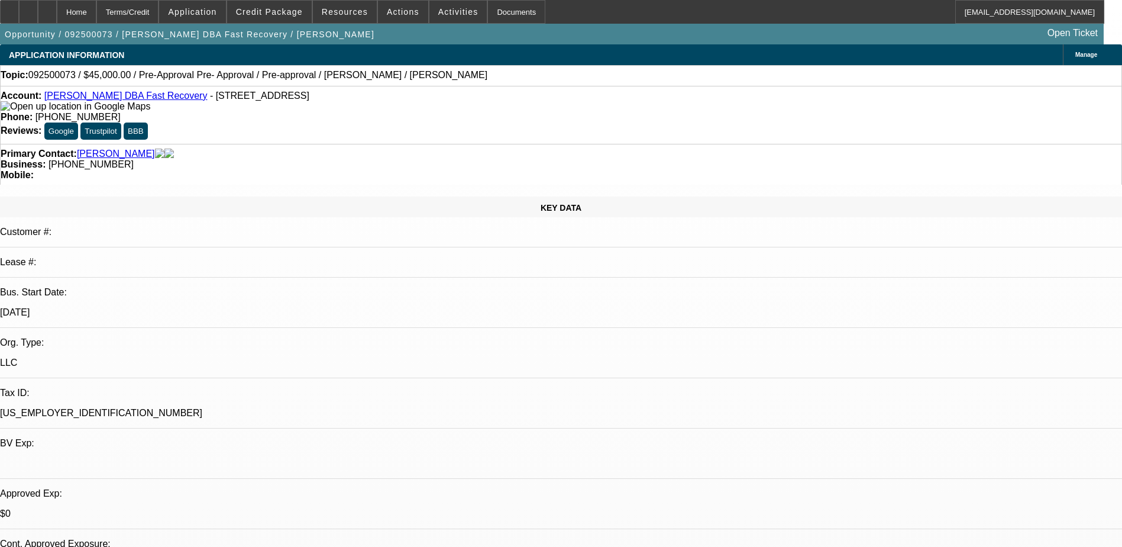
select select "1"
select select "4"
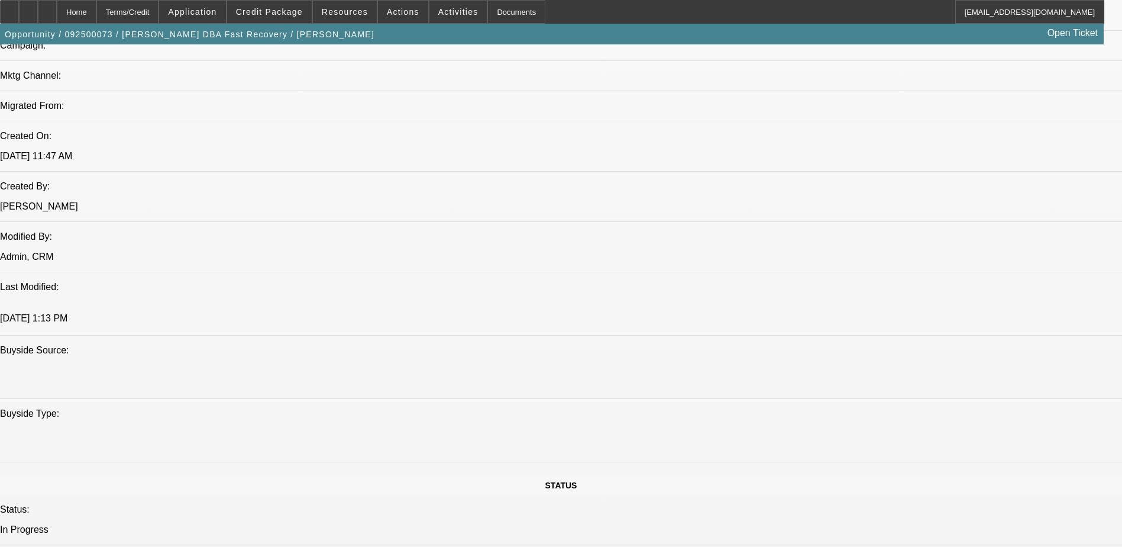
scroll to position [59, 0]
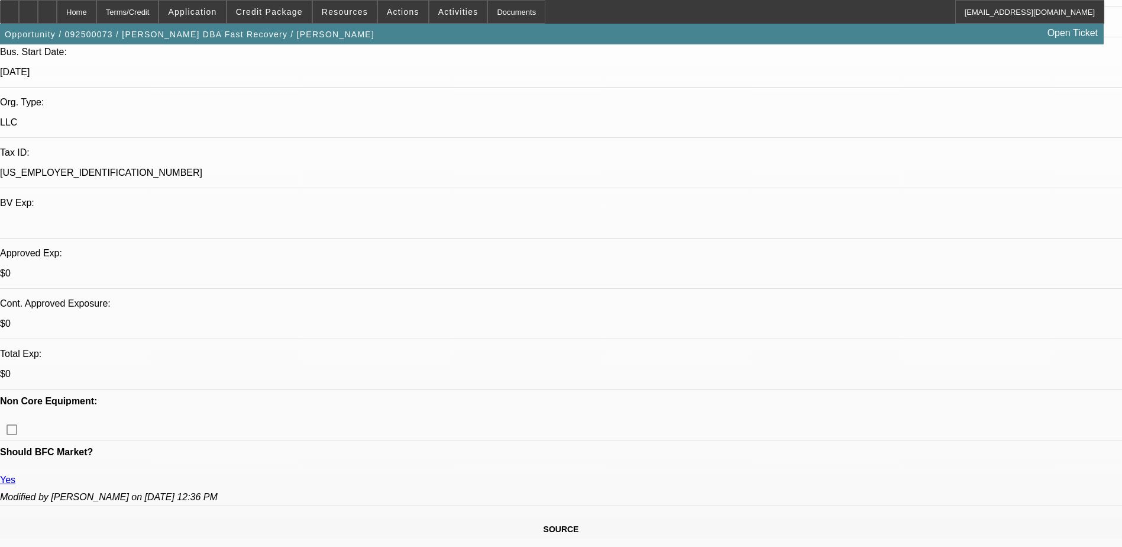
scroll to position [237, 0]
